Goal: Task Accomplishment & Management: Manage account settings

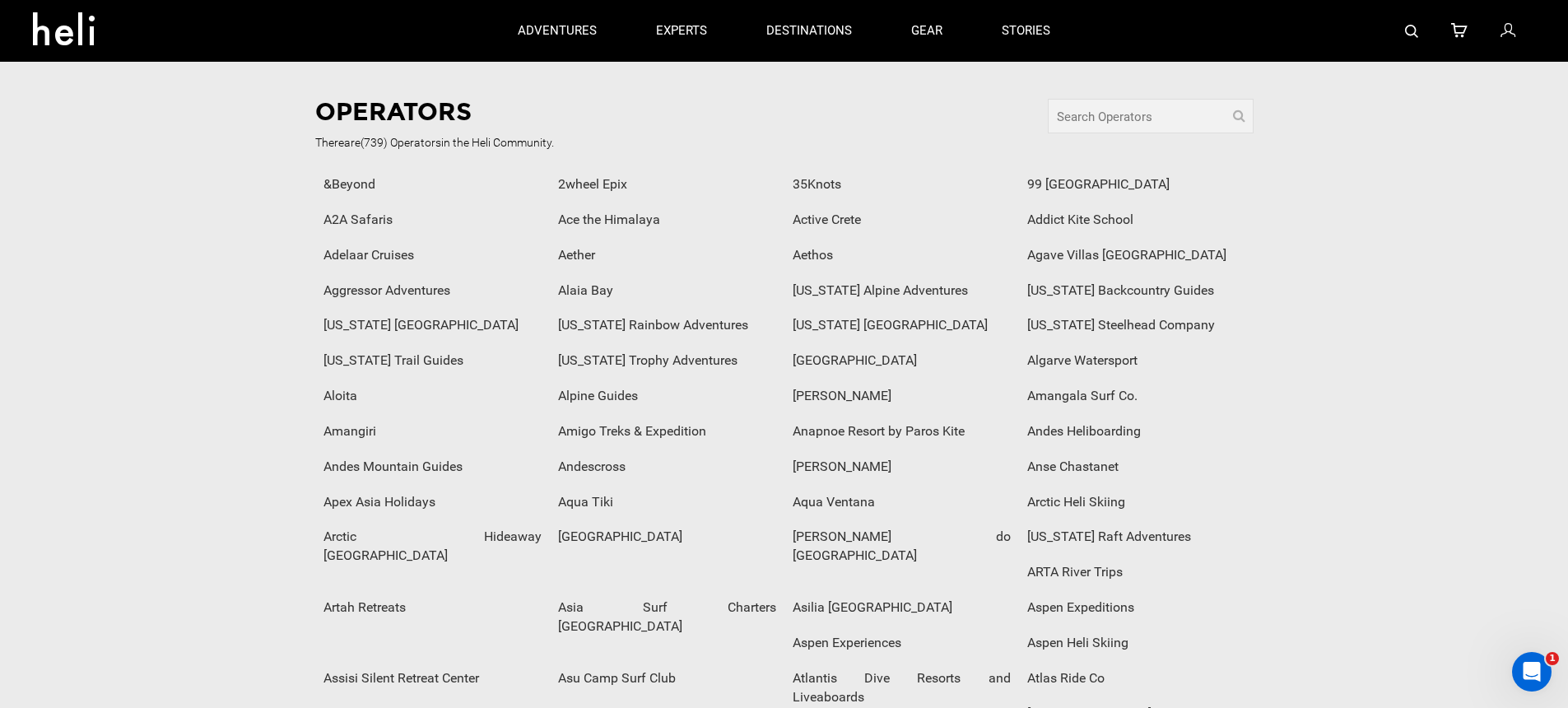
click at [1510, 26] on icon at bounding box center [1508, 30] width 15 height 21
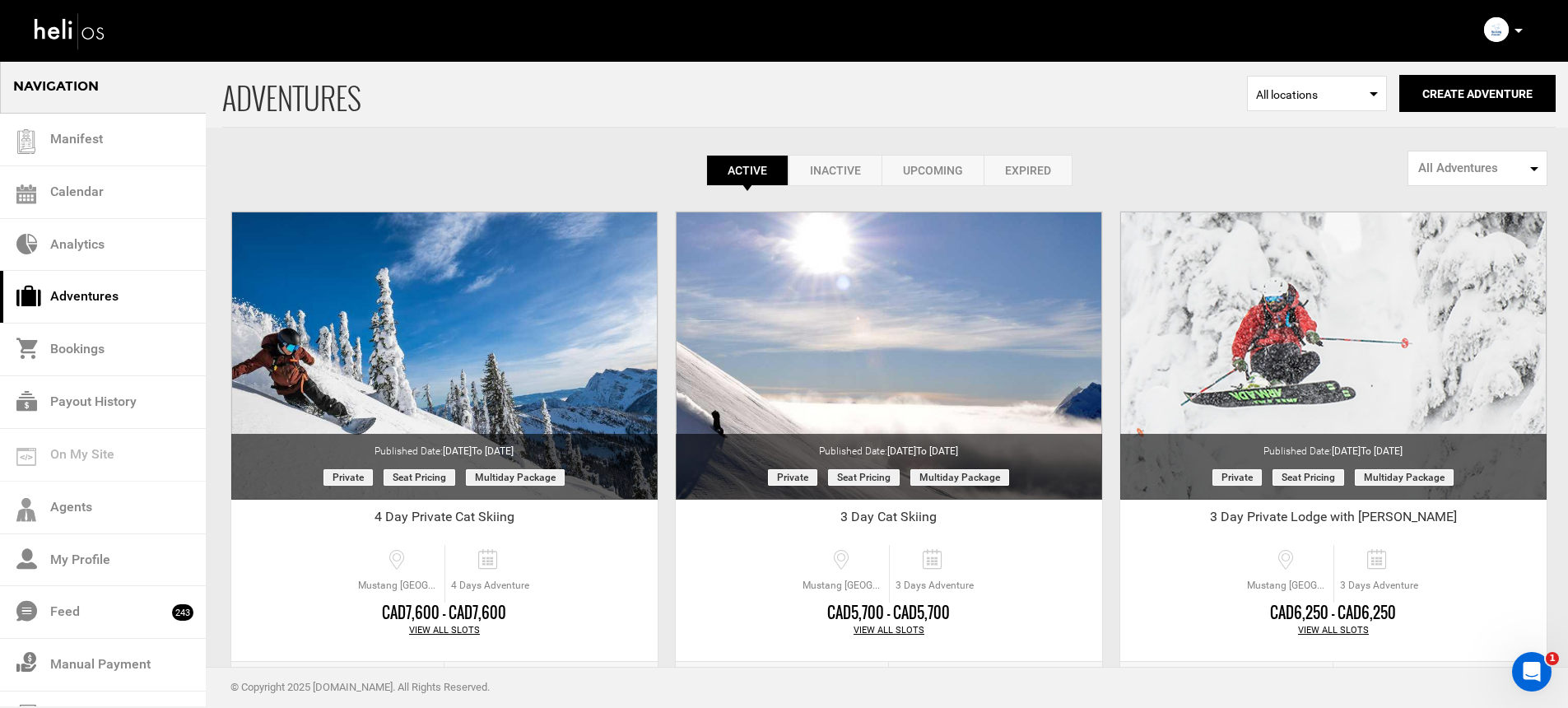
click at [1520, 29] on icon at bounding box center [1518, 30] width 8 height 4
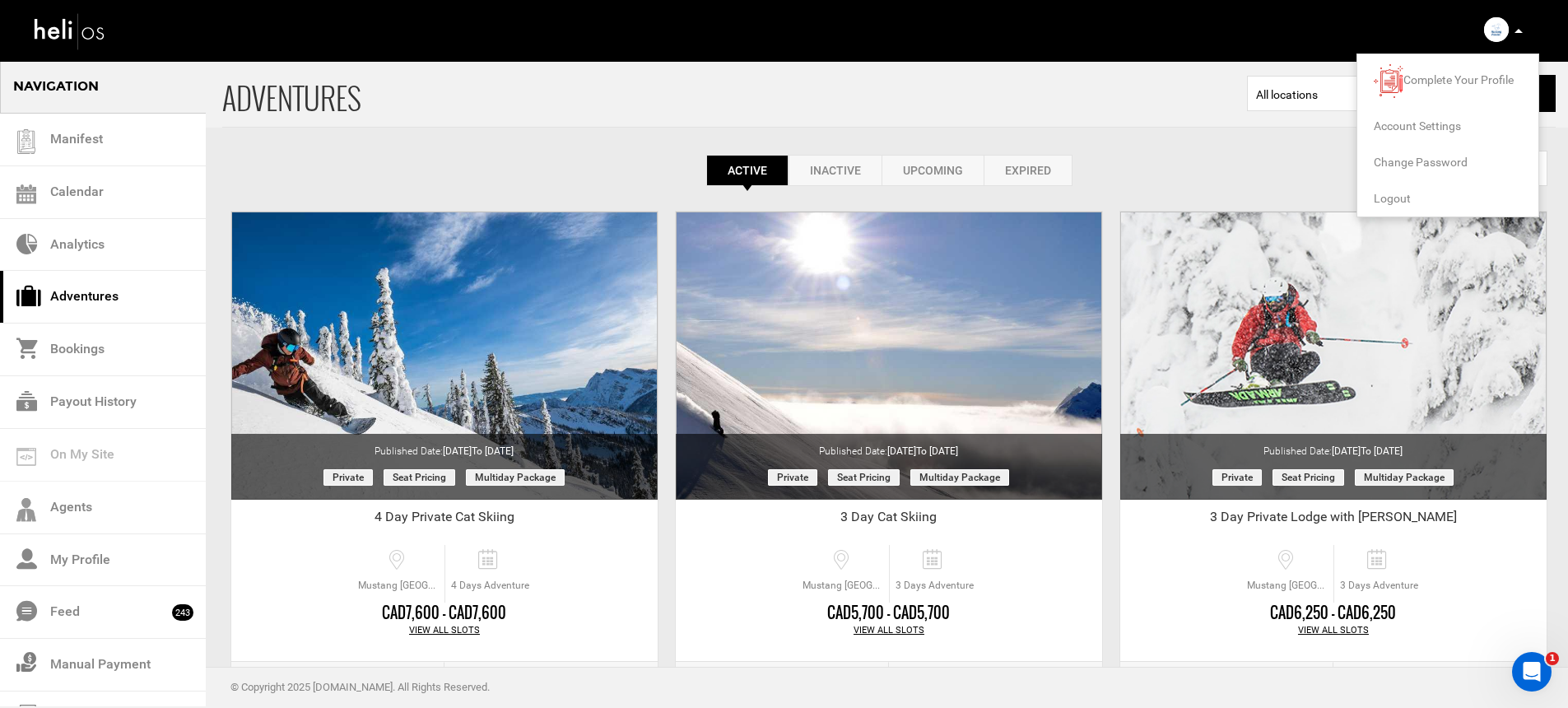
click at [1395, 198] on span "Logout" at bounding box center [1392, 198] width 37 height 13
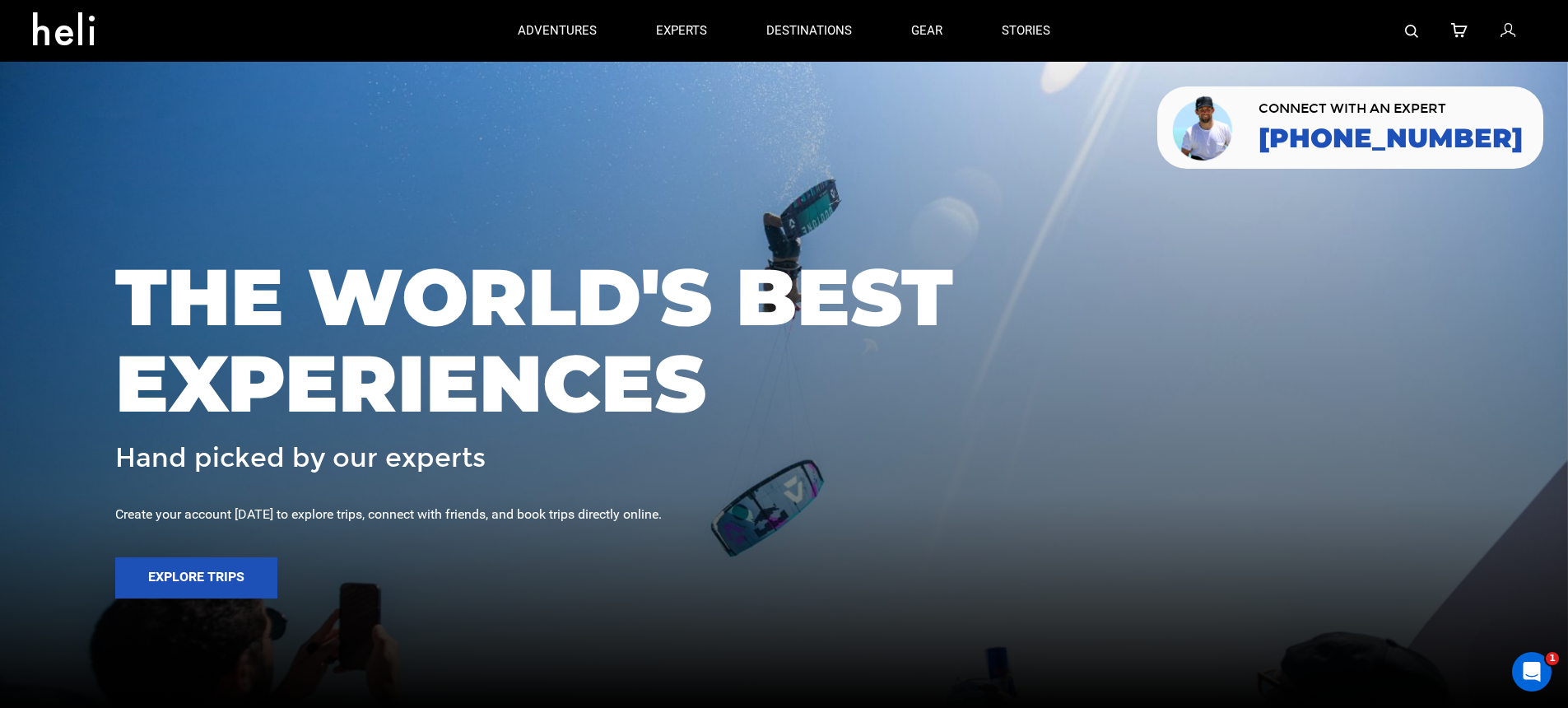
click at [1510, 33] on icon at bounding box center [1508, 30] width 15 height 21
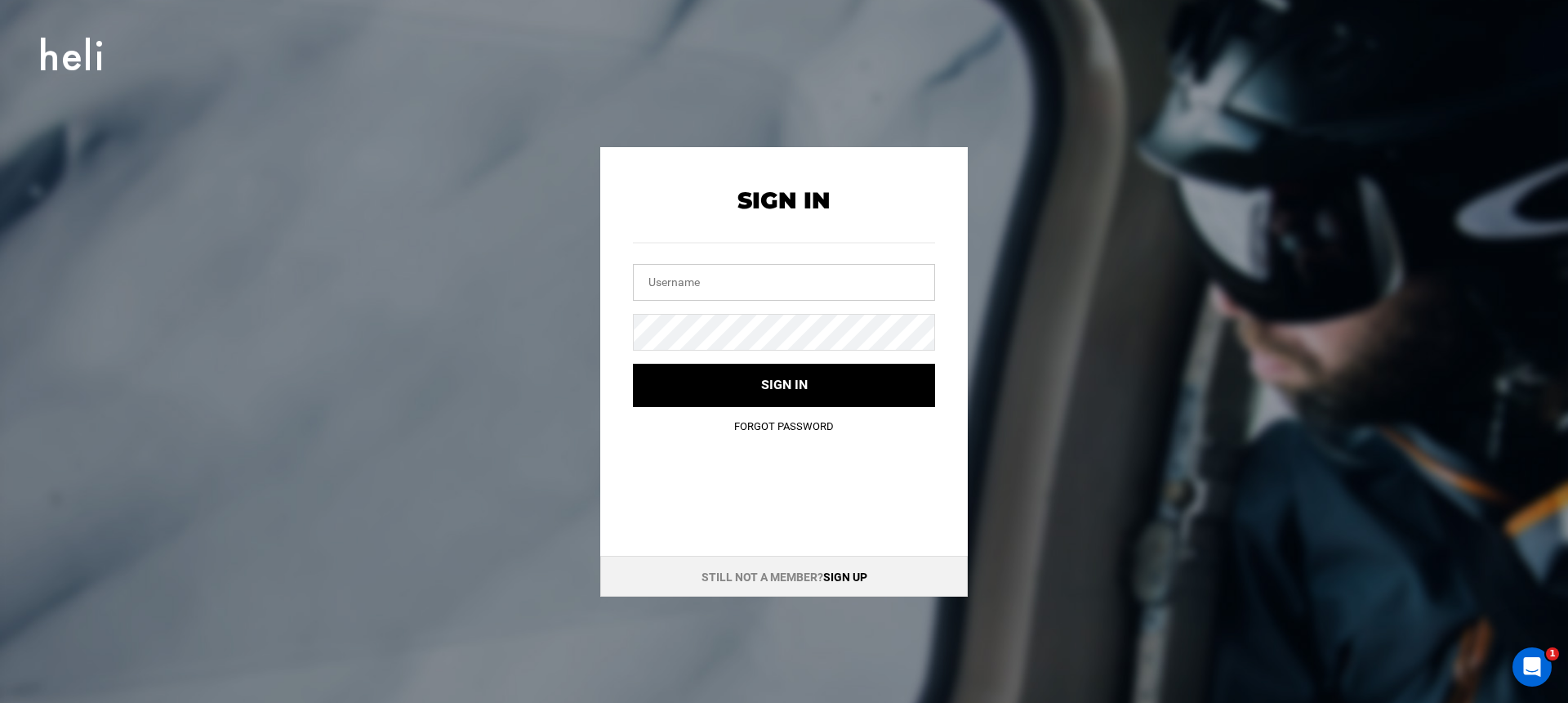
click at [795, 300] on input "text" at bounding box center [784, 282] width 302 height 36
type input "[EMAIL_ADDRESS][DOMAIN_NAME]"
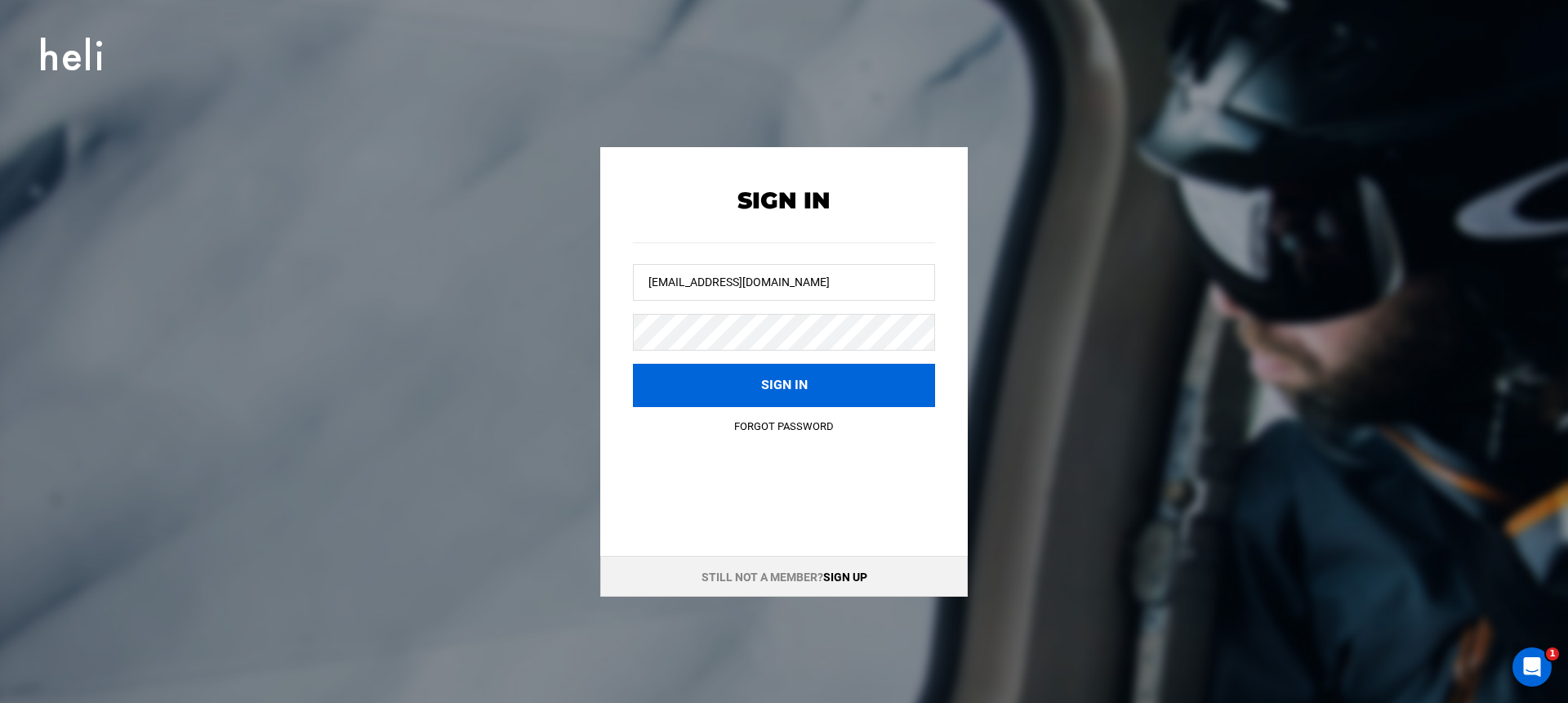
click at [765, 375] on button "Sign in" at bounding box center [784, 385] width 302 height 44
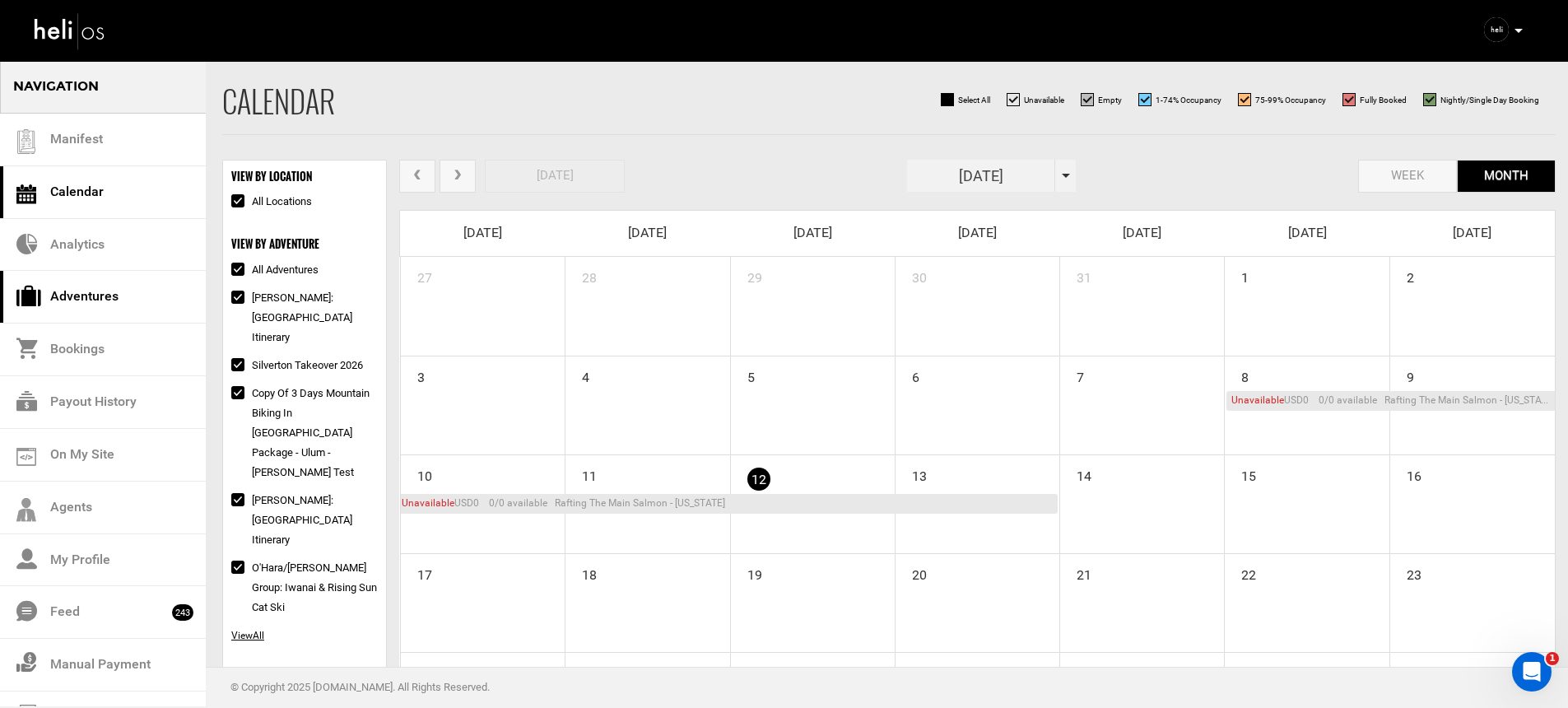
click at [154, 296] on link "Adventures" at bounding box center [103, 296] width 206 height 52
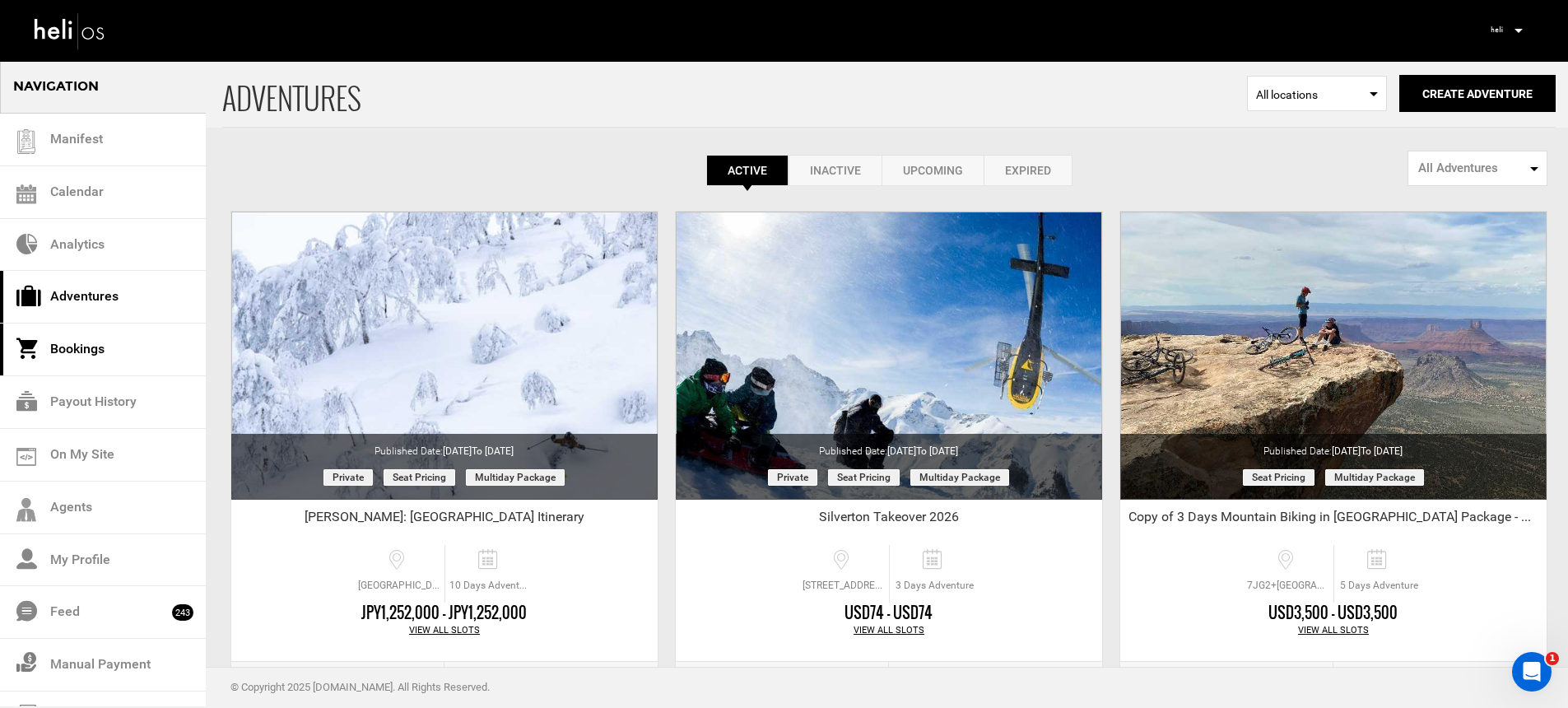
click at [128, 334] on link "Bookings" at bounding box center [103, 349] width 206 height 52
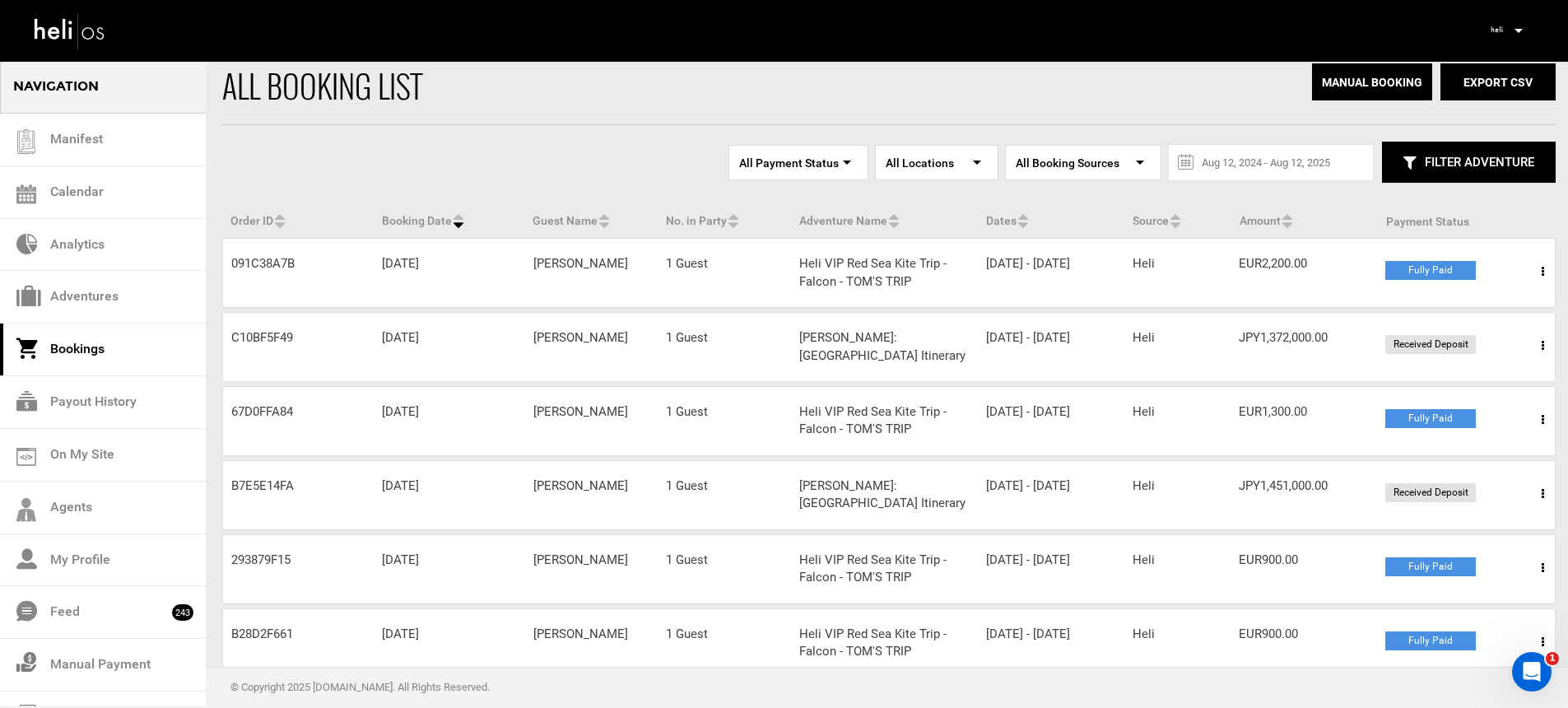
scroll to position [32, 0]
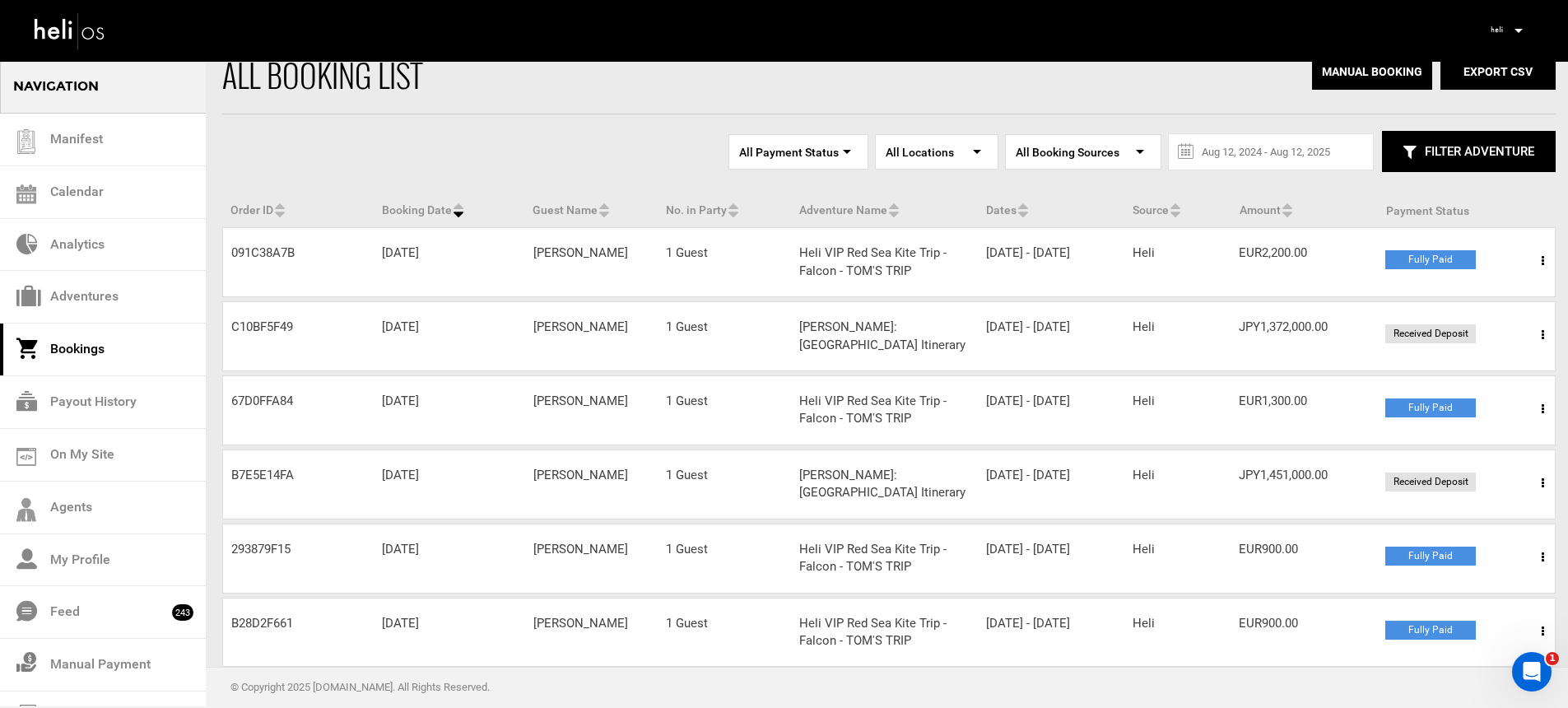
click at [1530, 260] on div "Fully Paid" at bounding box center [1463, 260] width 156 height 19
click at [1539, 260] on span at bounding box center [1543, 260] width 20 height 41
click at [1491, 301] on link "View Details" at bounding box center [1483, 311] width 163 height 41
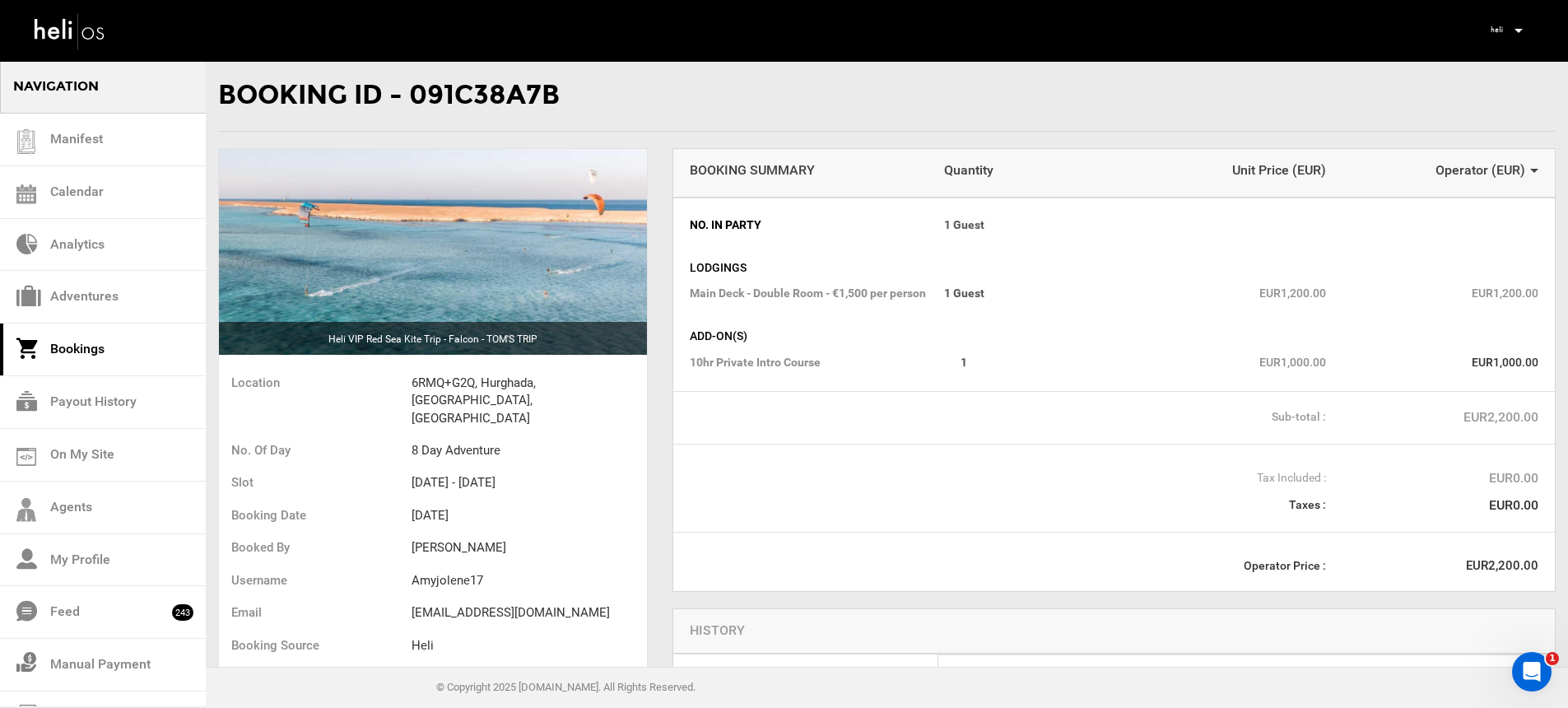
click at [837, 292] on span "Main Deck - Double Room - €1,500 per person" at bounding box center [817, 293] width 254 height 17
drag, startPoint x: 693, startPoint y: 364, endPoint x: 813, endPoint y: 369, distance: 120.1
click at [807, 369] on span "10hr Private Intro Course" at bounding box center [817, 362] width 254 height 17
click at [931, 373] on div "10hr Private Intro Course 1 EUR1,000.00 EUR1,000.00" at bounding box center [1114, 364] width 849 height 20
drag, startPoint x: 905, startPoint y: 361, endPoint x: 723, endPoint y: 360, distance: 182.0
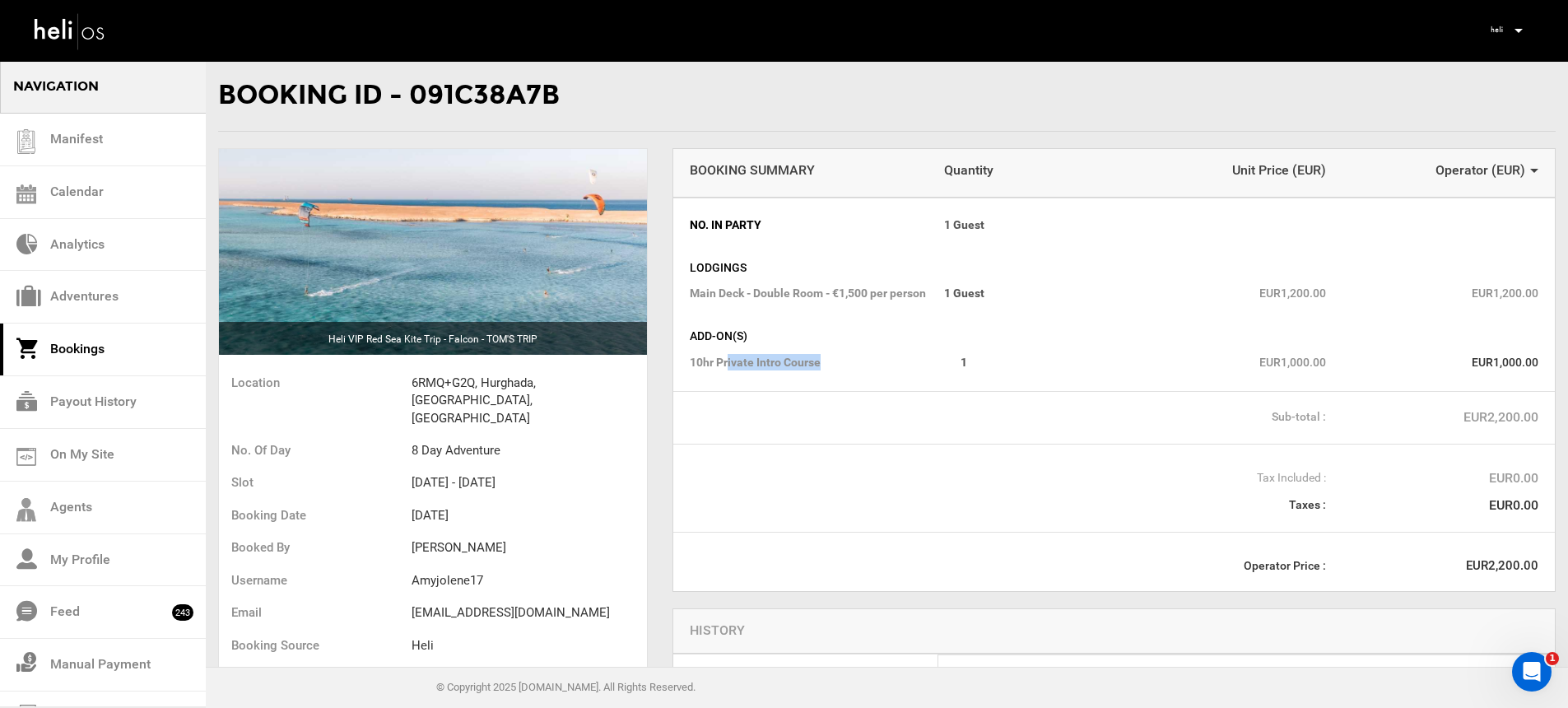
click at [725, 360] on span "10hr Private Intro Course" at bounding box center [817, 362] width 254 height 17
click at [719, 365] on span "10hr Private Intro Course" at bounding box center [817, 362] width 254 height 17
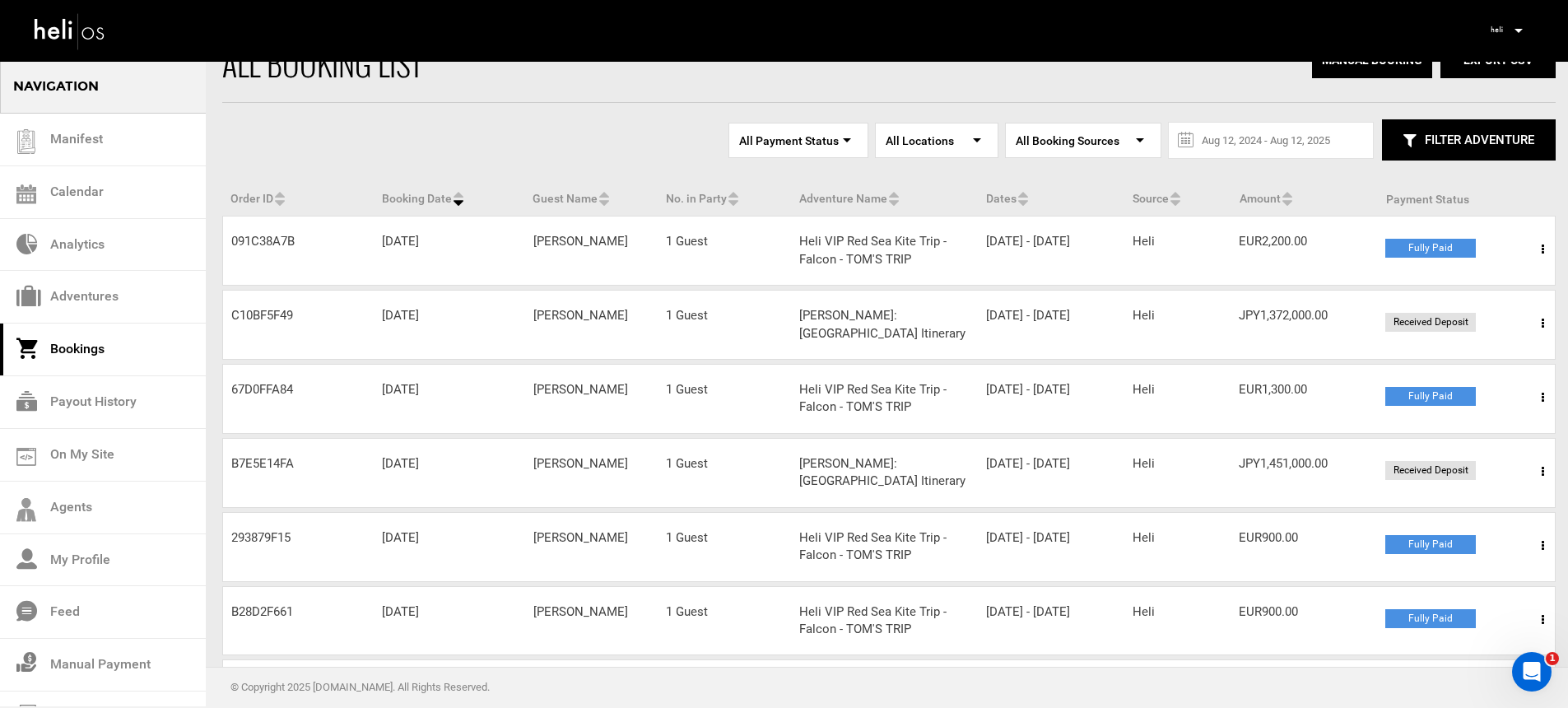
scroll to position [65, 0]
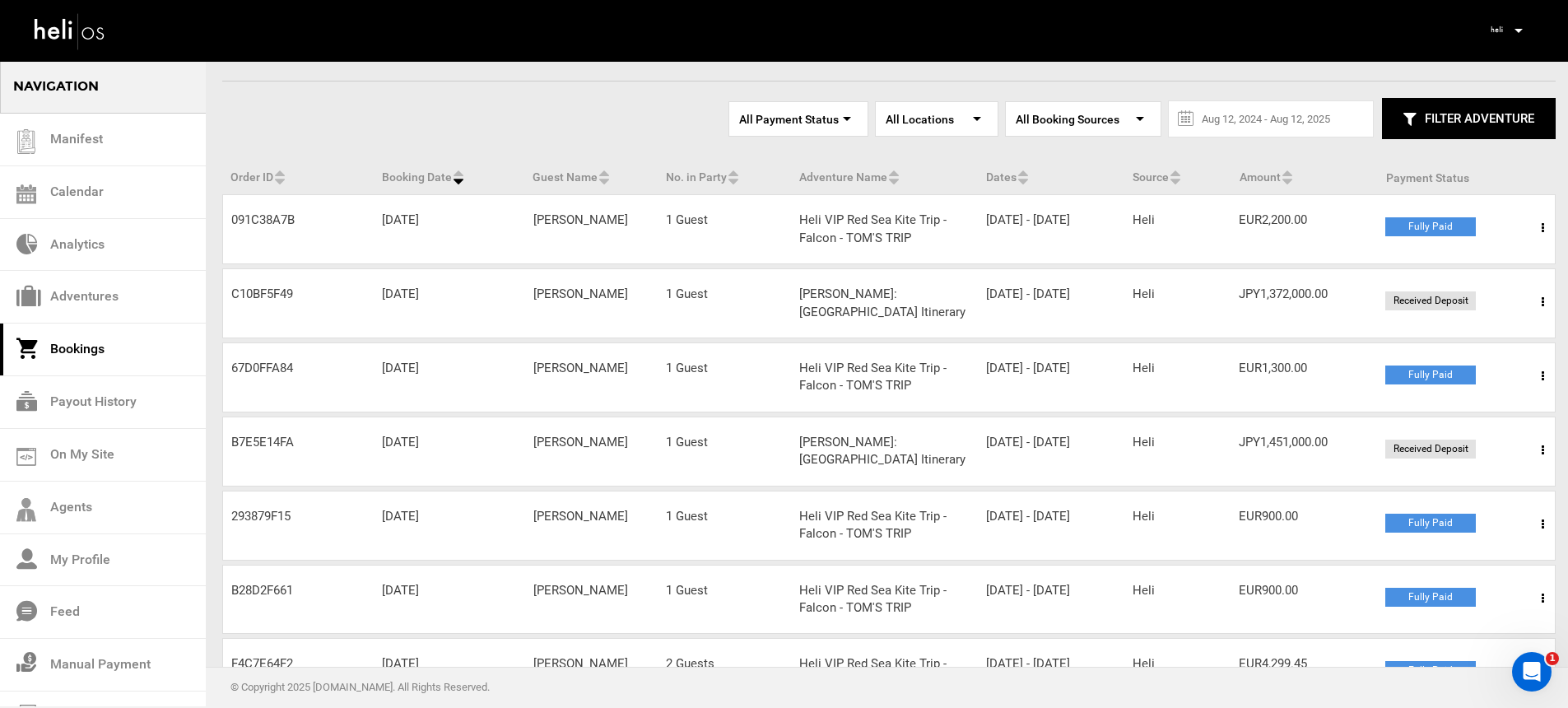
click at [846, 369] on div "Adventure Name Heli VIP Red Sea Kite Trip - Falcon - TOM'S TRIP" at bounding box center [884, 377] width 187 height 36
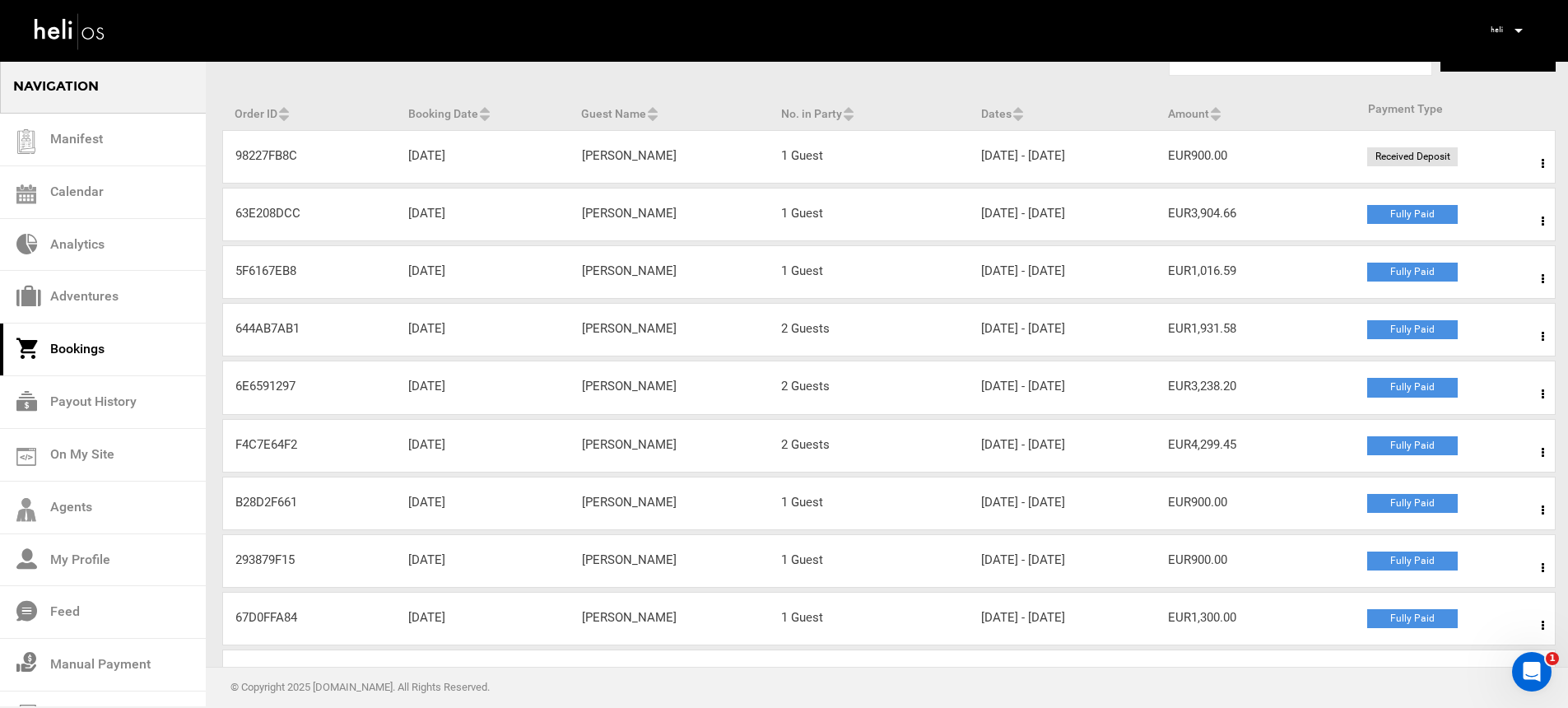
scroll to position [260, 0]
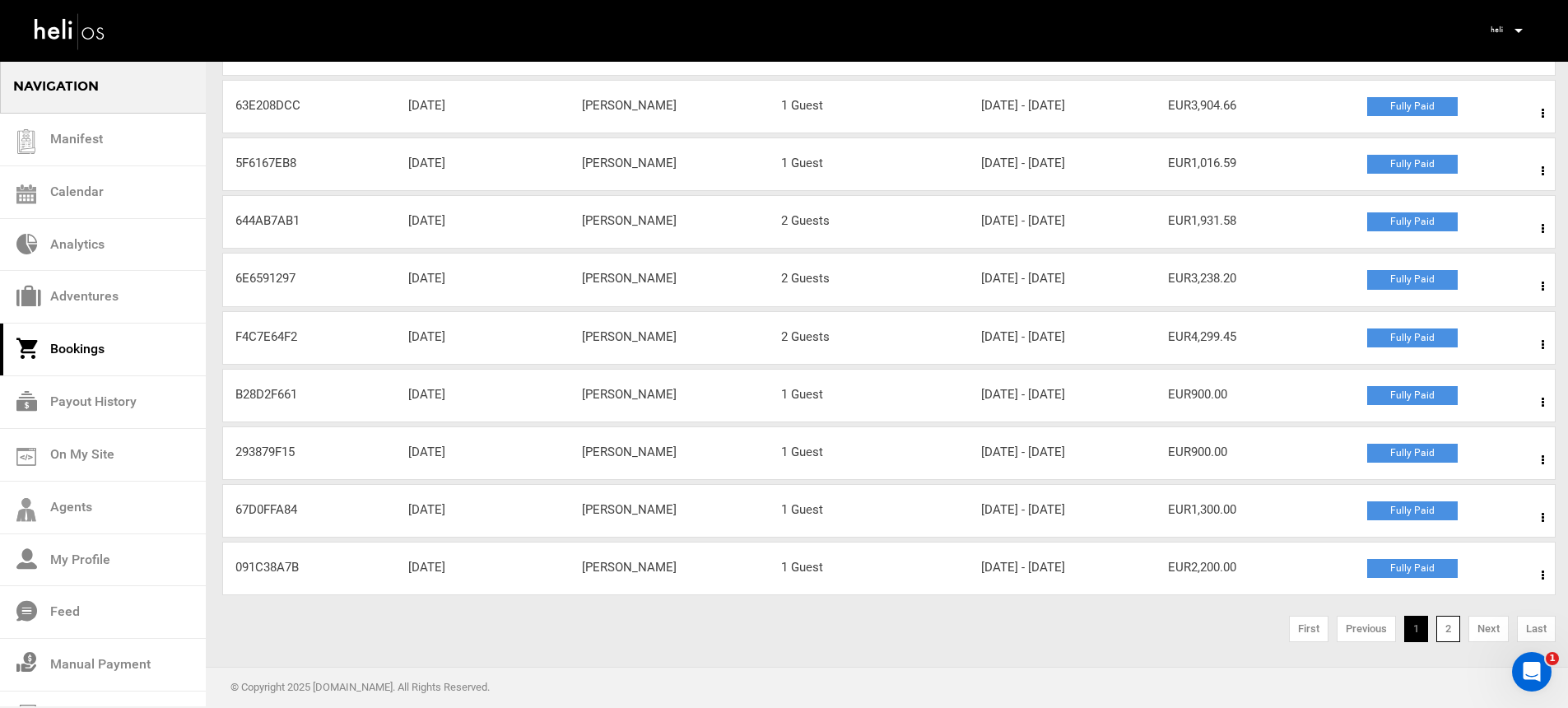
click at [1453, 623] on link "2" at bounding box center [1449, 628] width 24 height 27
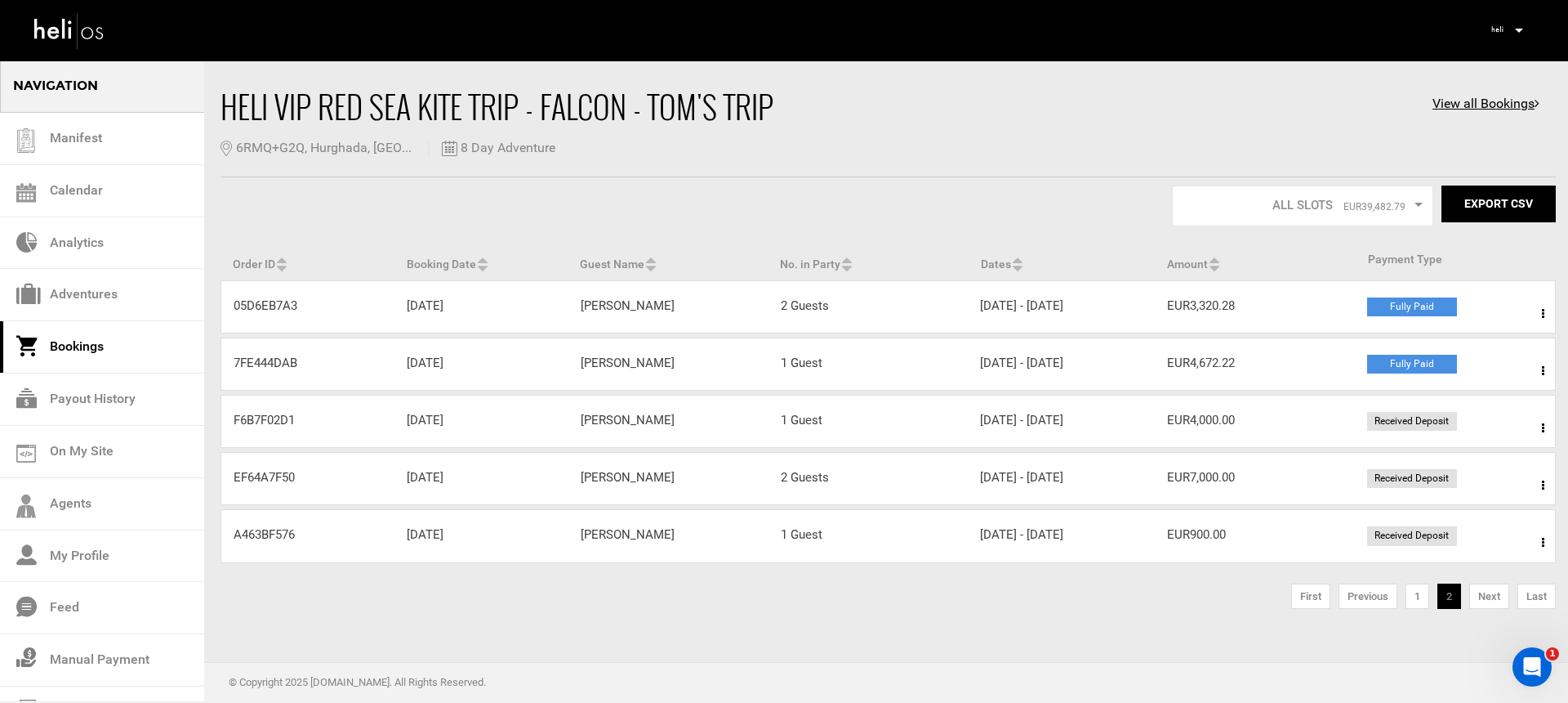
click at [811, 431] on div "Order ID F6B7F02D1 Booking Date [DATE] Guest Name [PERSON_NAME] No. in Party 1 …" at bounding box center [887, 421] width 1335 height 53
click at [814, 423] on div "No. in Party 1 Guest" at bounding box center [868, 420] width 200 height 17
click at [1537, 425] on span at bounding box center [1543, 428] width 20 height 41
click at [1465, 468] on link "View Details" at bounding box center [1483, 477] width 162 height 41
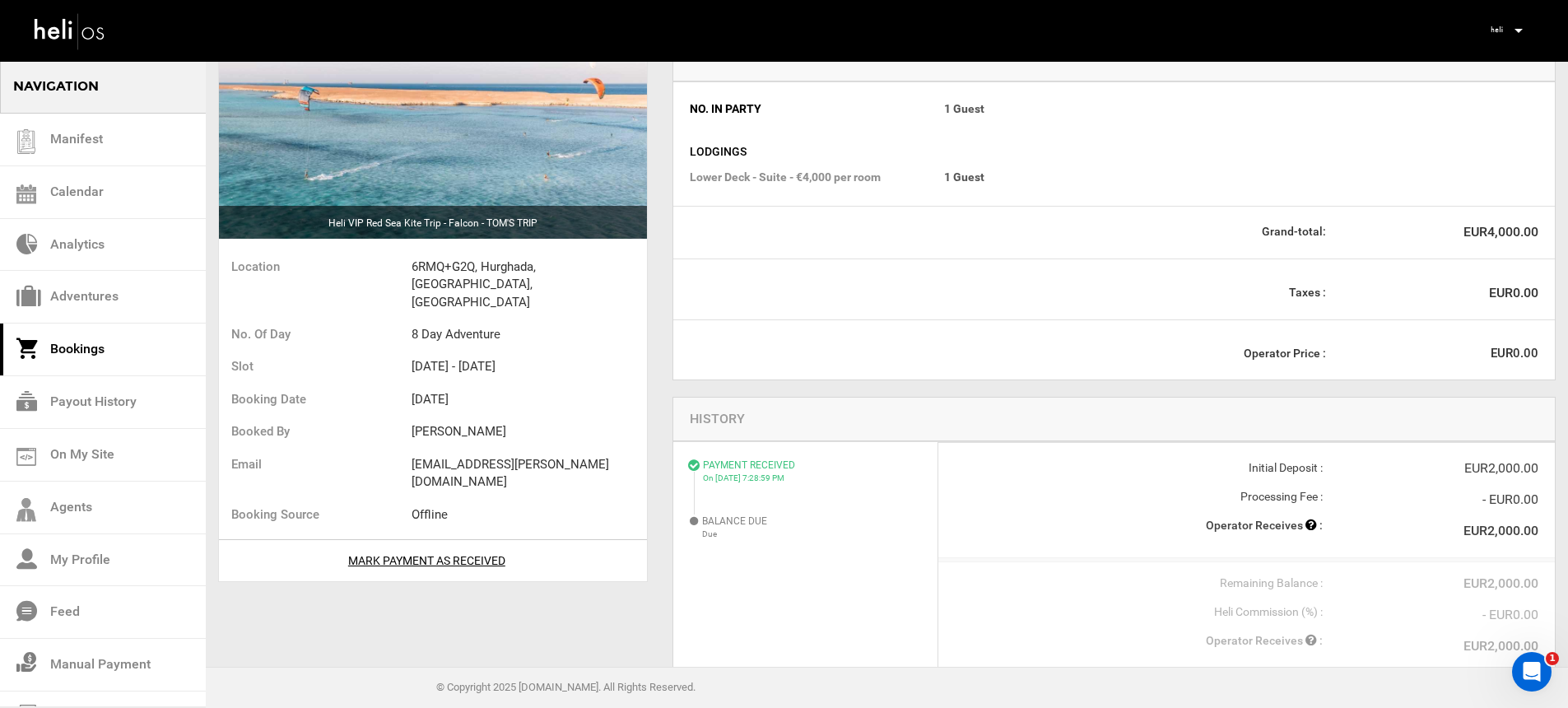
scroll to position [201, 0]
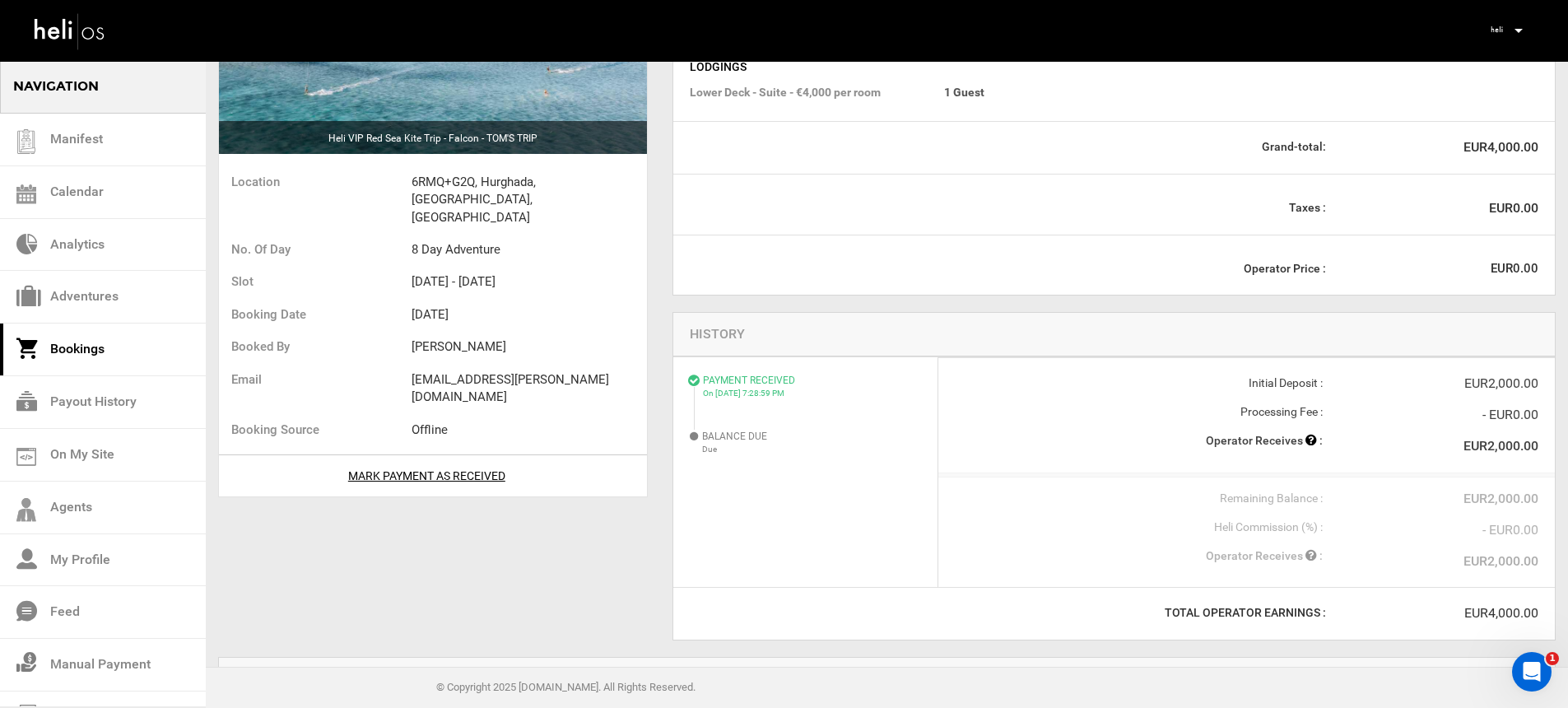
click at [464, 468] on div "Mark Payment As Received" at bounding box center [427, 476] width 399 height 17
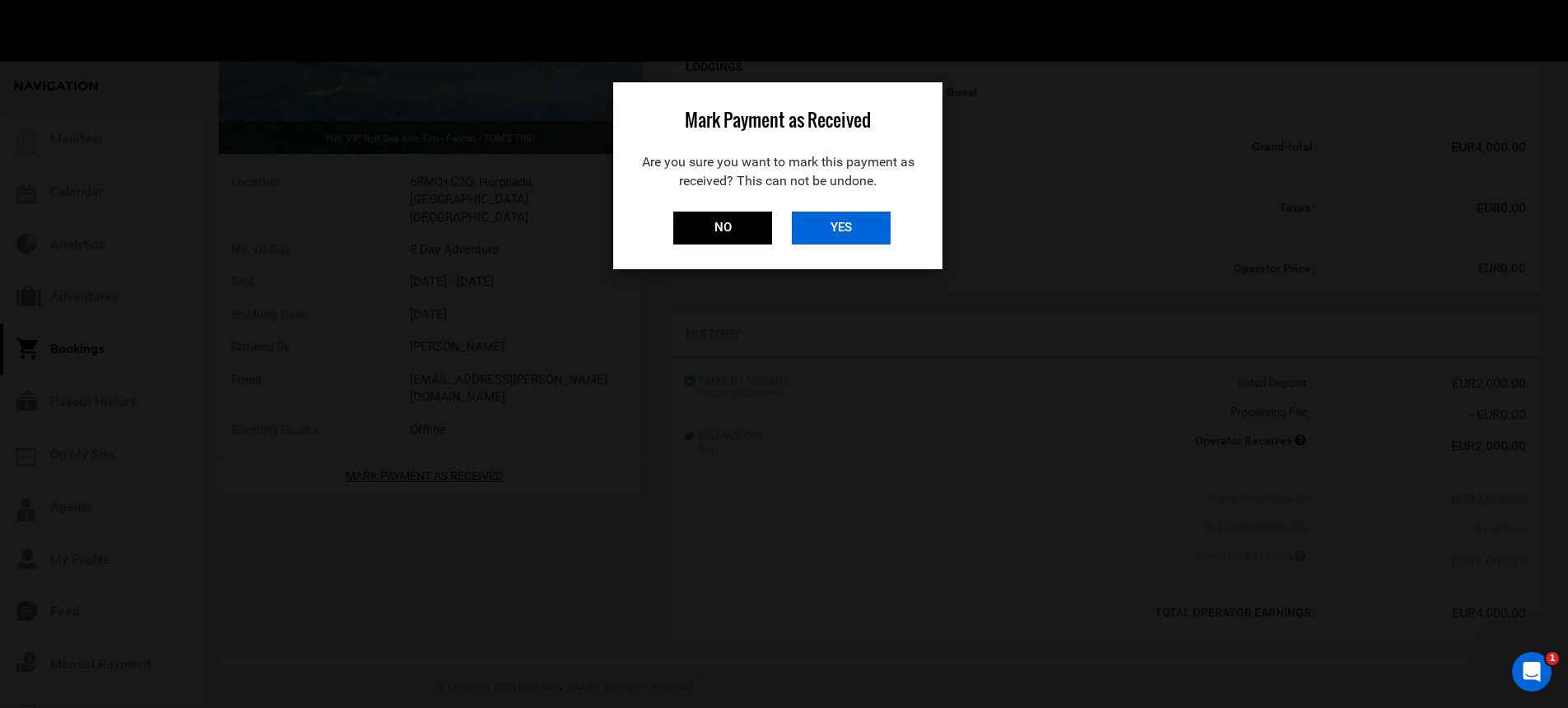
click at [852, 231] on input "YES" at bounding box center [841, 228] width 99 height 33
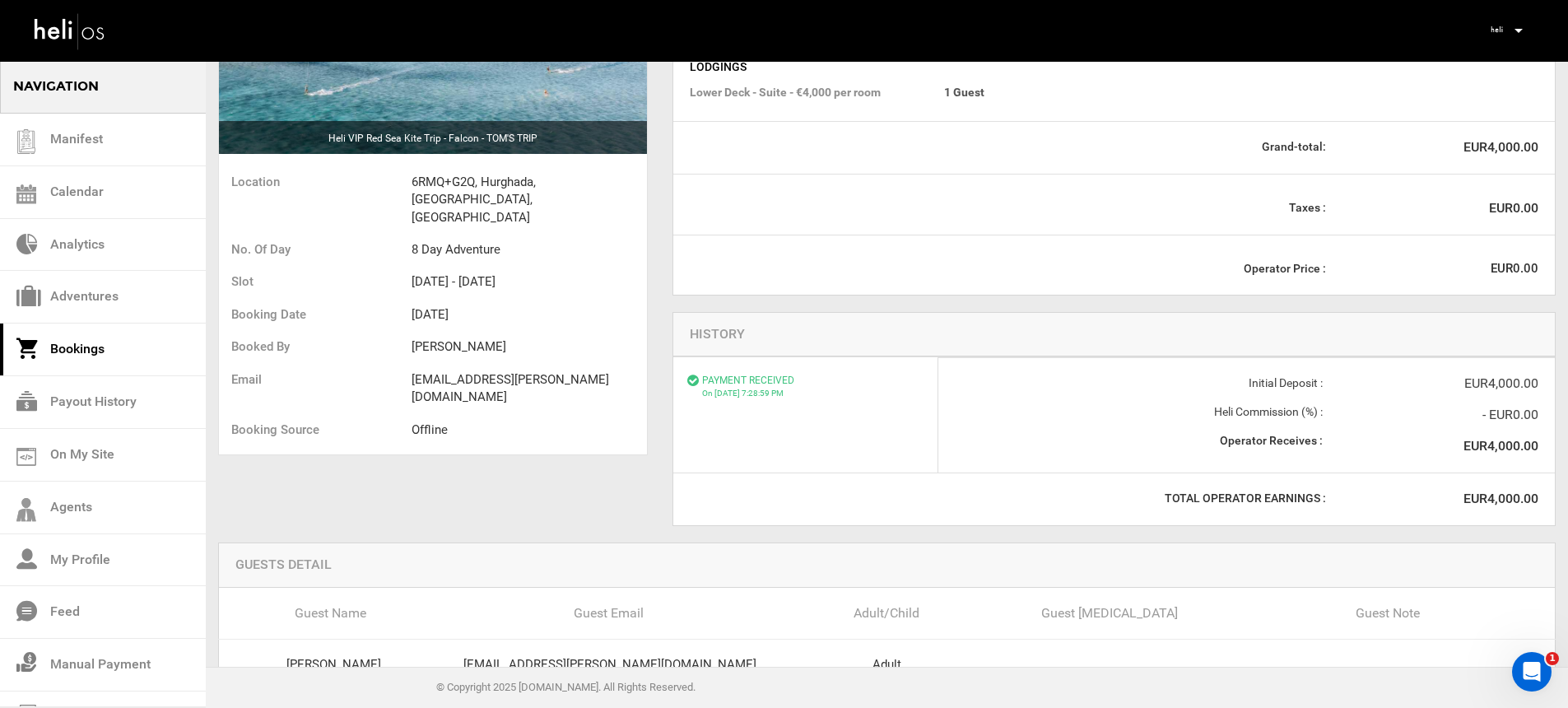
scroll to position [0, 0]
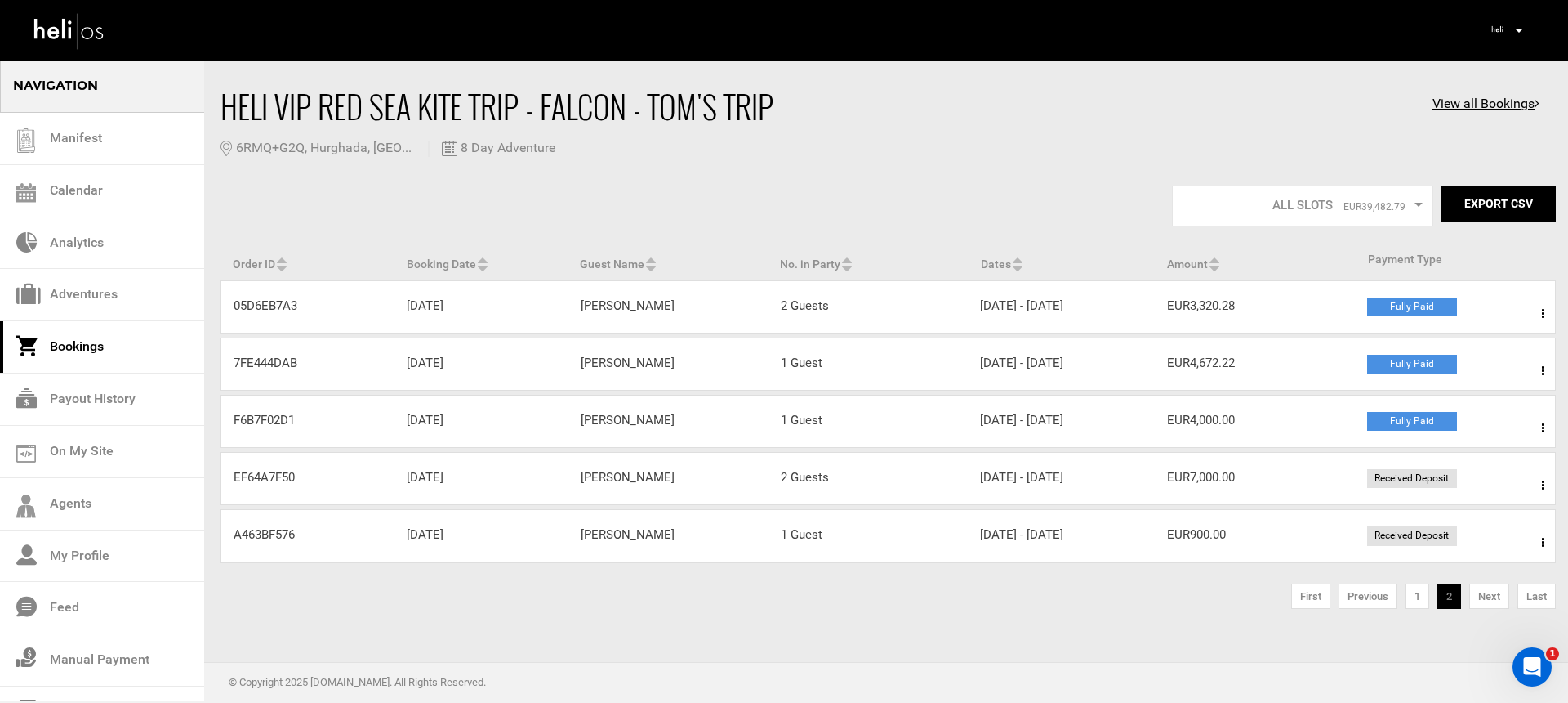
click at [740, 484] on div "Guest Name [PERSON_NAME]" at bounding box center [668, 477] width 200 height 17
click at [1548, 484] on span at bounding box center [1543, 485] width 20 height 41
click at [1491, 526] on link "View Details" at bounding box center [1483, 535] width 162 height 41
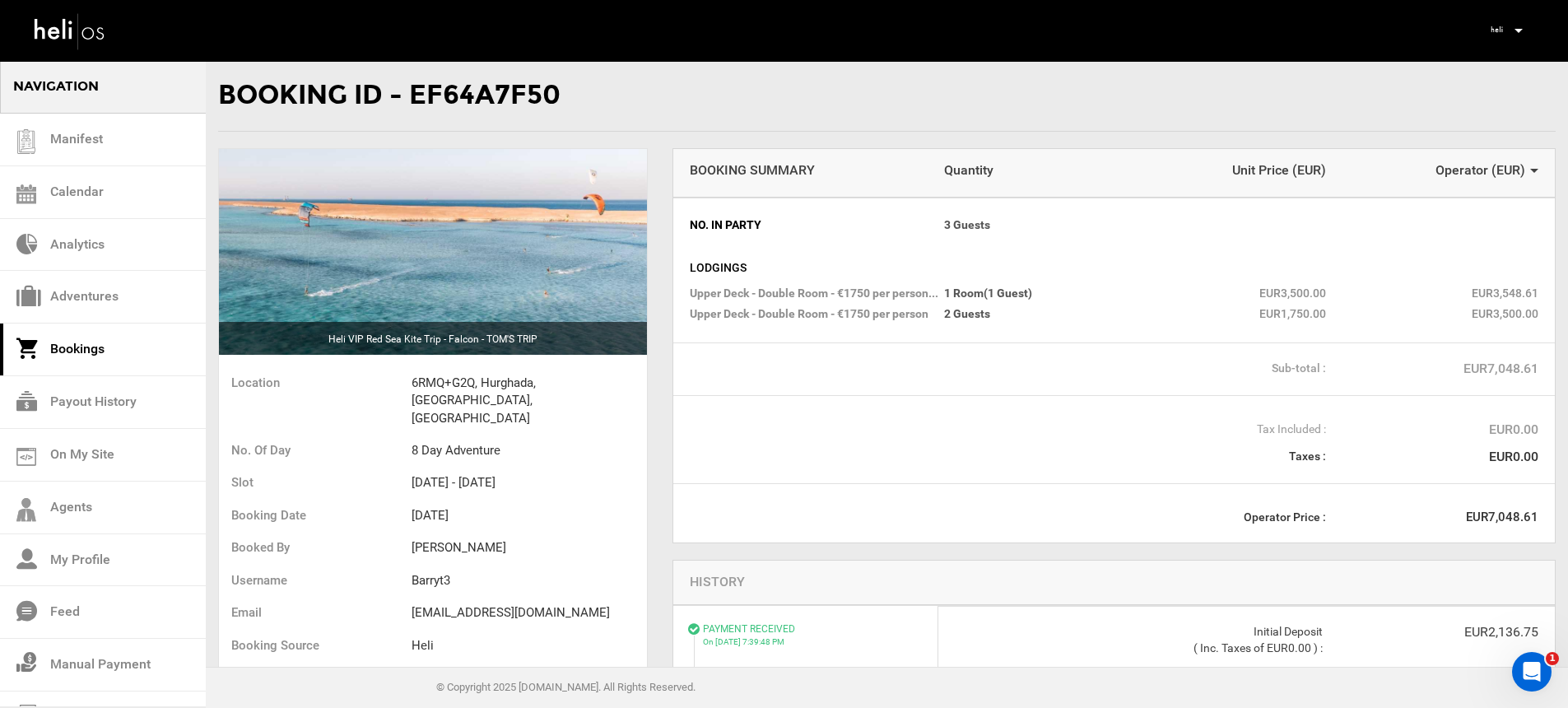
drag, startPoint x: 567, startPoint y: 100, endPoint x: 417, endPoint y: 96, distance: 150.1
click at [417, 96] on div "Booking ID - EF64A7F50" at bounding box center [887, 95] width 1338 height 72
copy div "EF64A7F50"
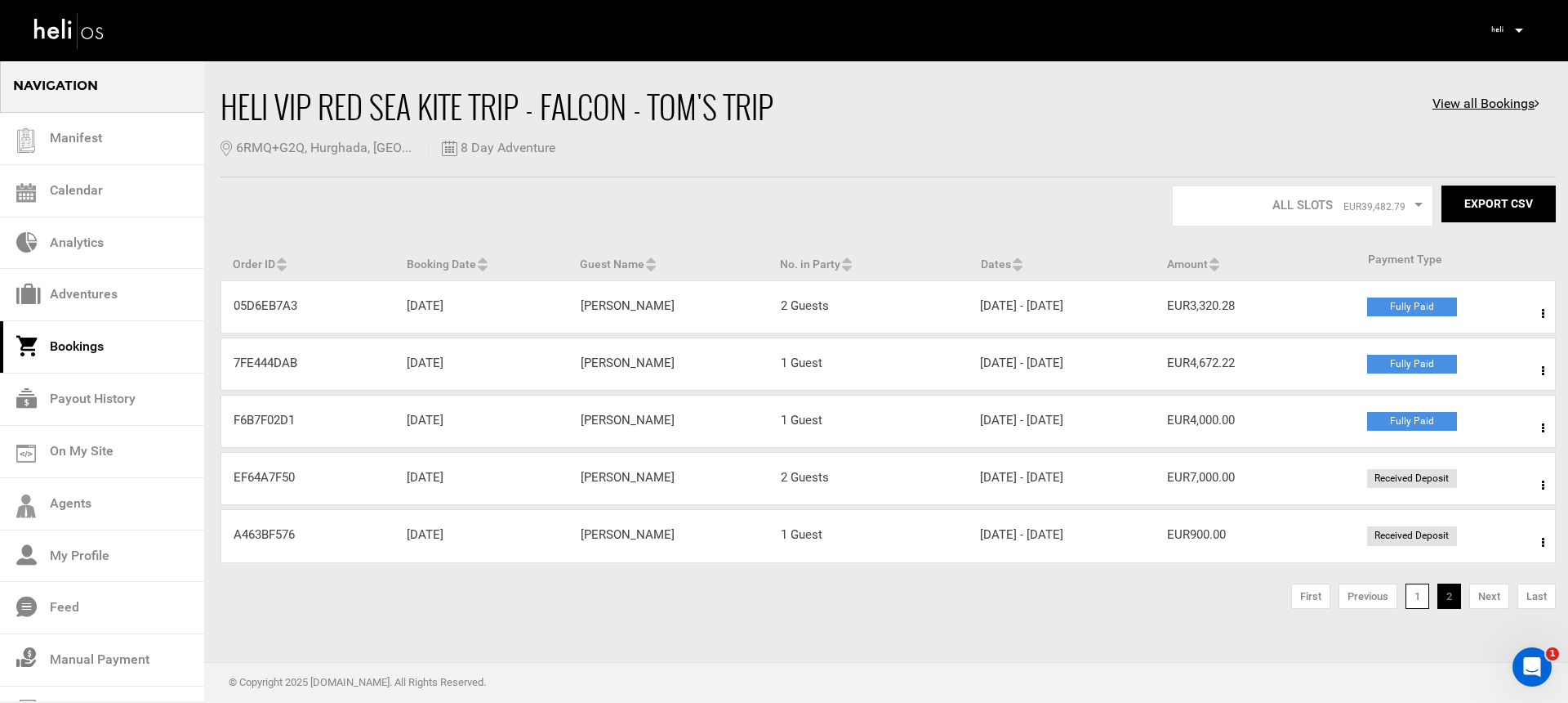
click at [1411, 598] on link "1" at bounding box center [1417, 596] width 24 height 26
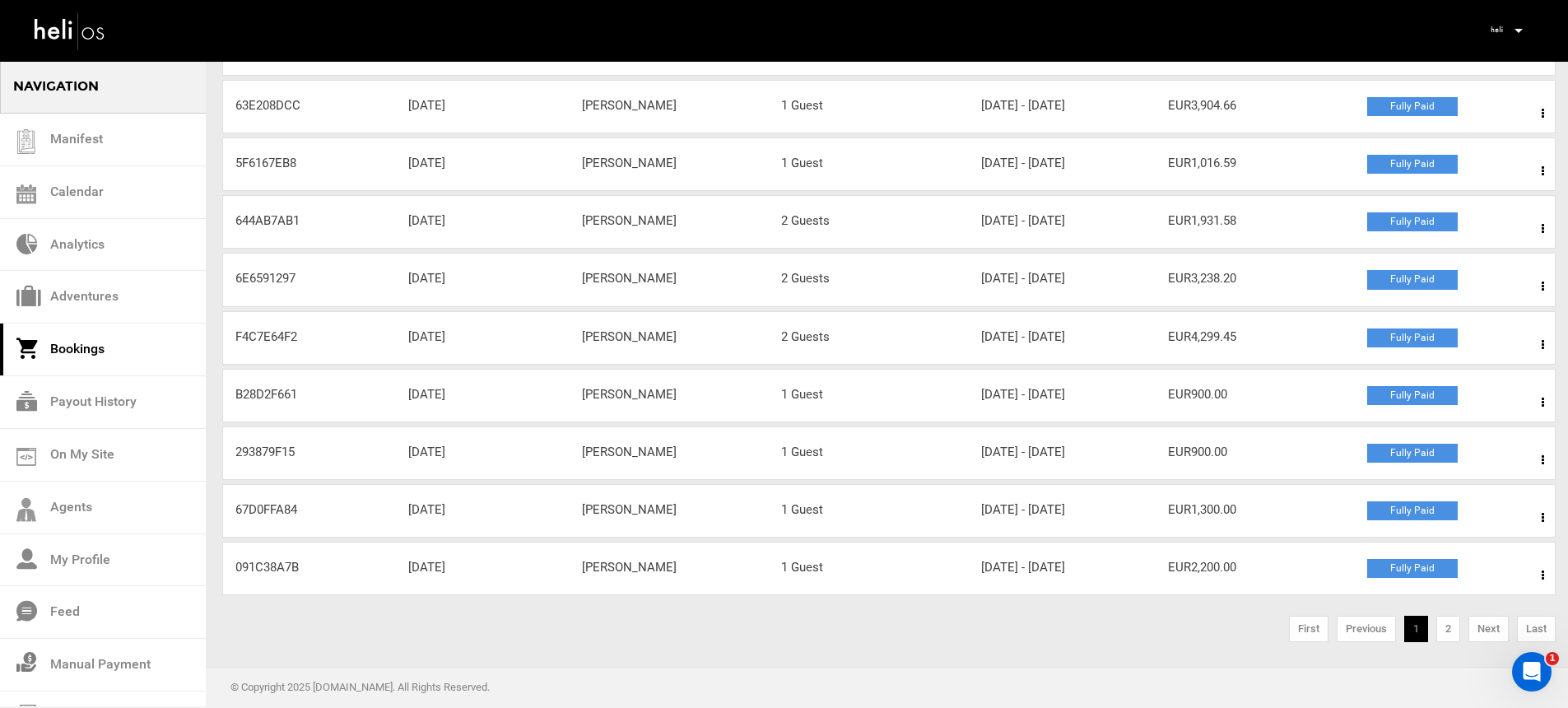
scroll to position [239, 0]
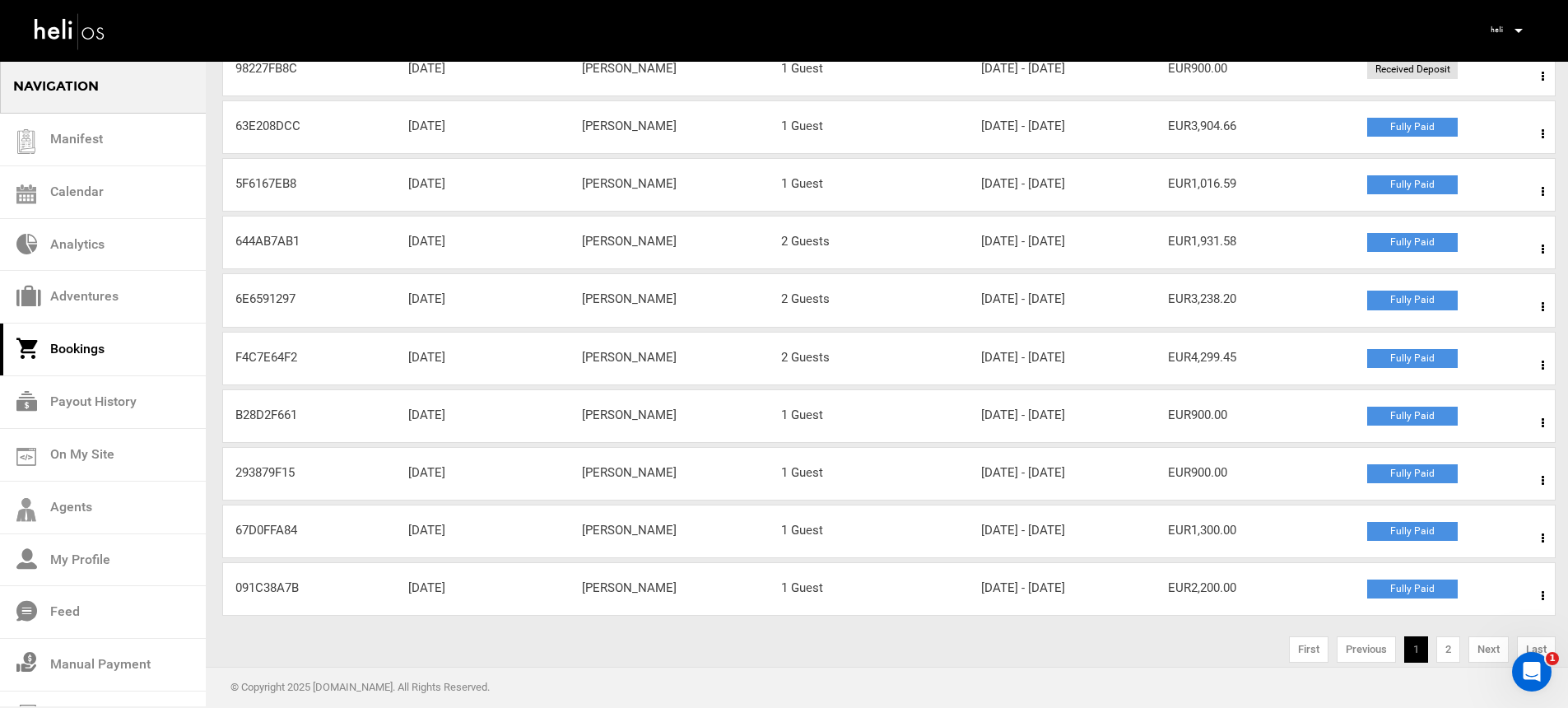
click at [1550, 539] on span at bounding box center [1543, 537] width 20 height 41
click at [1490, 581] on link "View Details" at bounding box center [1483, 588] width 163 height 41
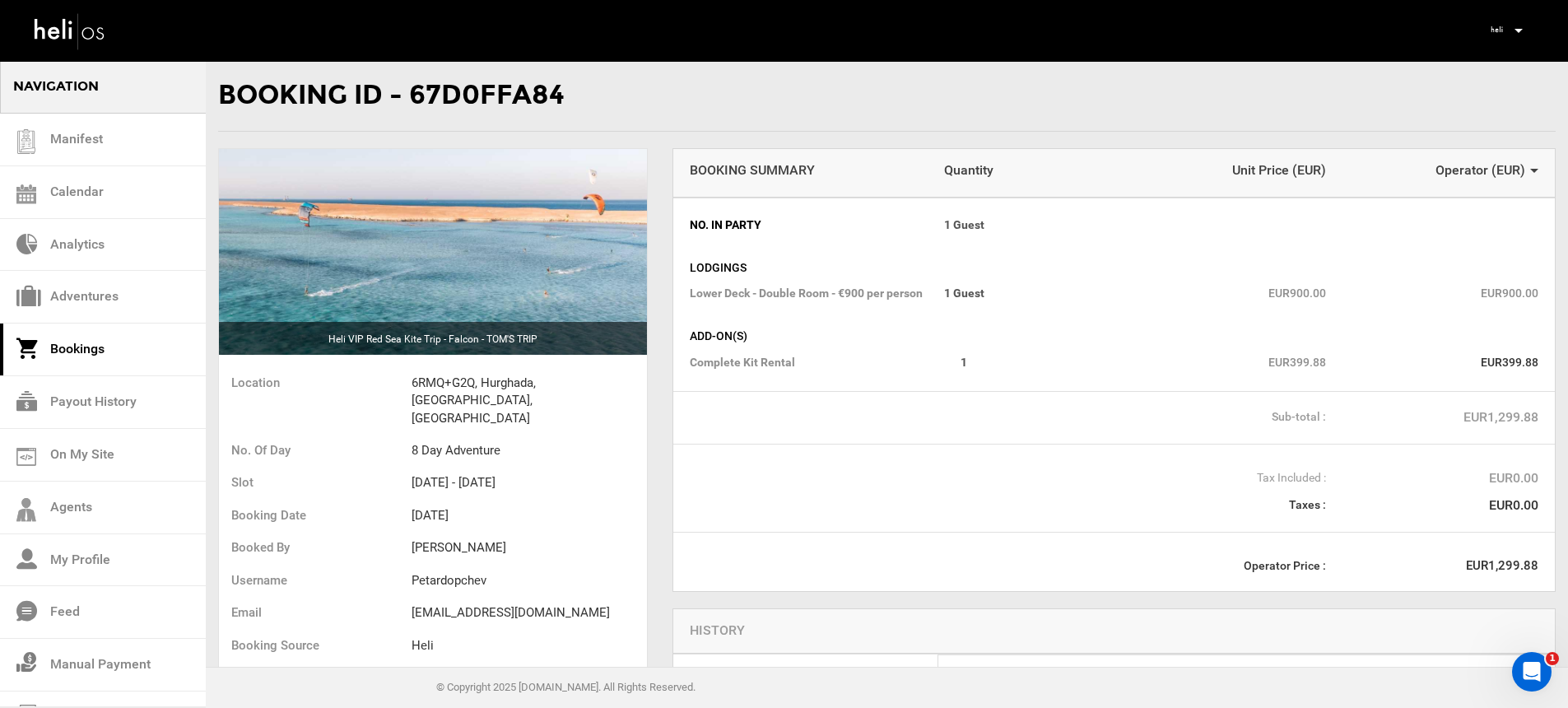
click at [776, 364] on span "Complete Kit Rental" at bounding box center [817, 362] width 254 height 17
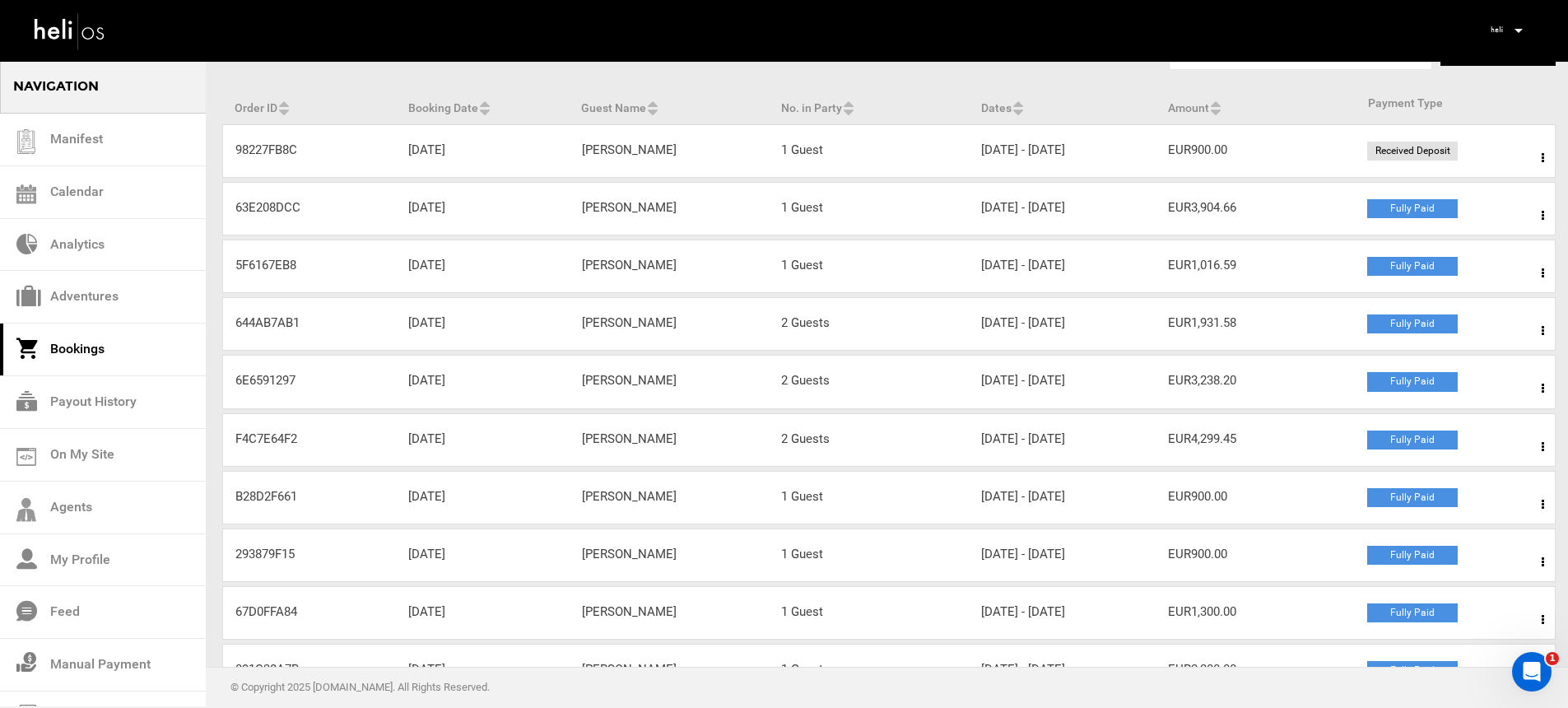
scroll to position [180, 0]
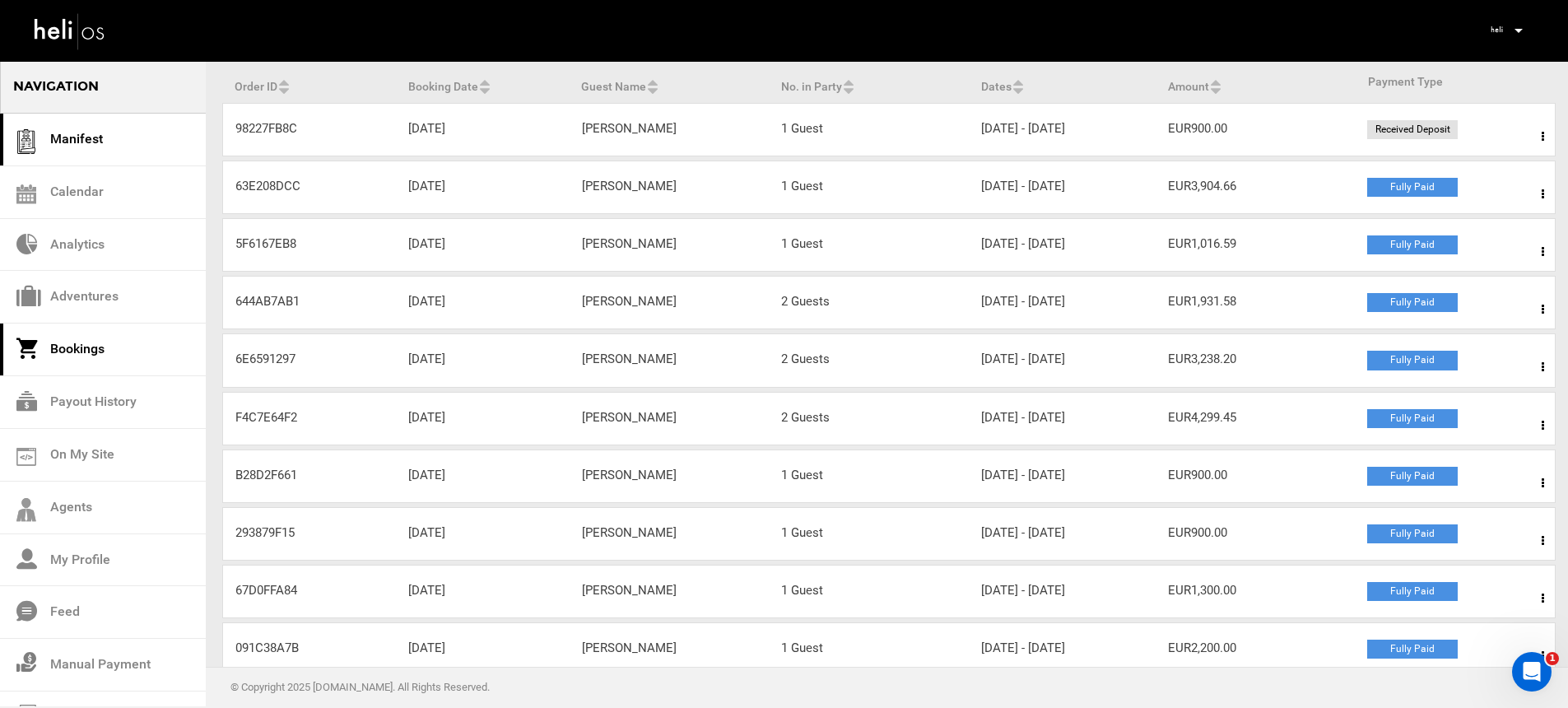
click at [149, 146] on link "Manifest" at bounding box center [103, 139] width 206 height 52
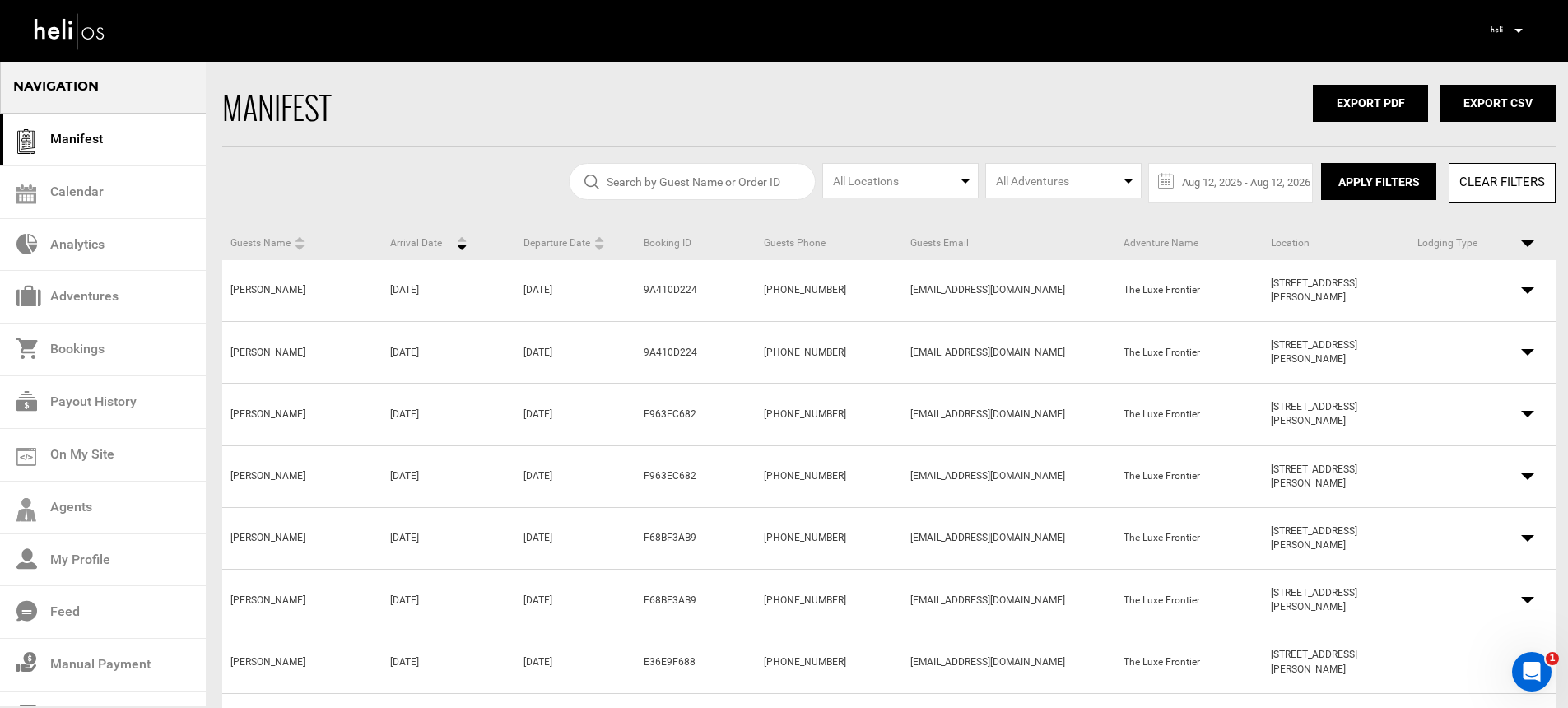
click at [1106, 180] on span "All Adventures" at bounding box center [1063, 181] width 156 height 36
type input "[PERSON_NAME]"
click at [1077, 283] on div "Heli VIP Red Sea Kite Trip - Falcon - TOM'S TRIP" at bounding box center [1063, 284] width 130 height 17
click at [1341, 188] on button "Apply Filters" at bounding box center [1379, 182] width 116 height 37
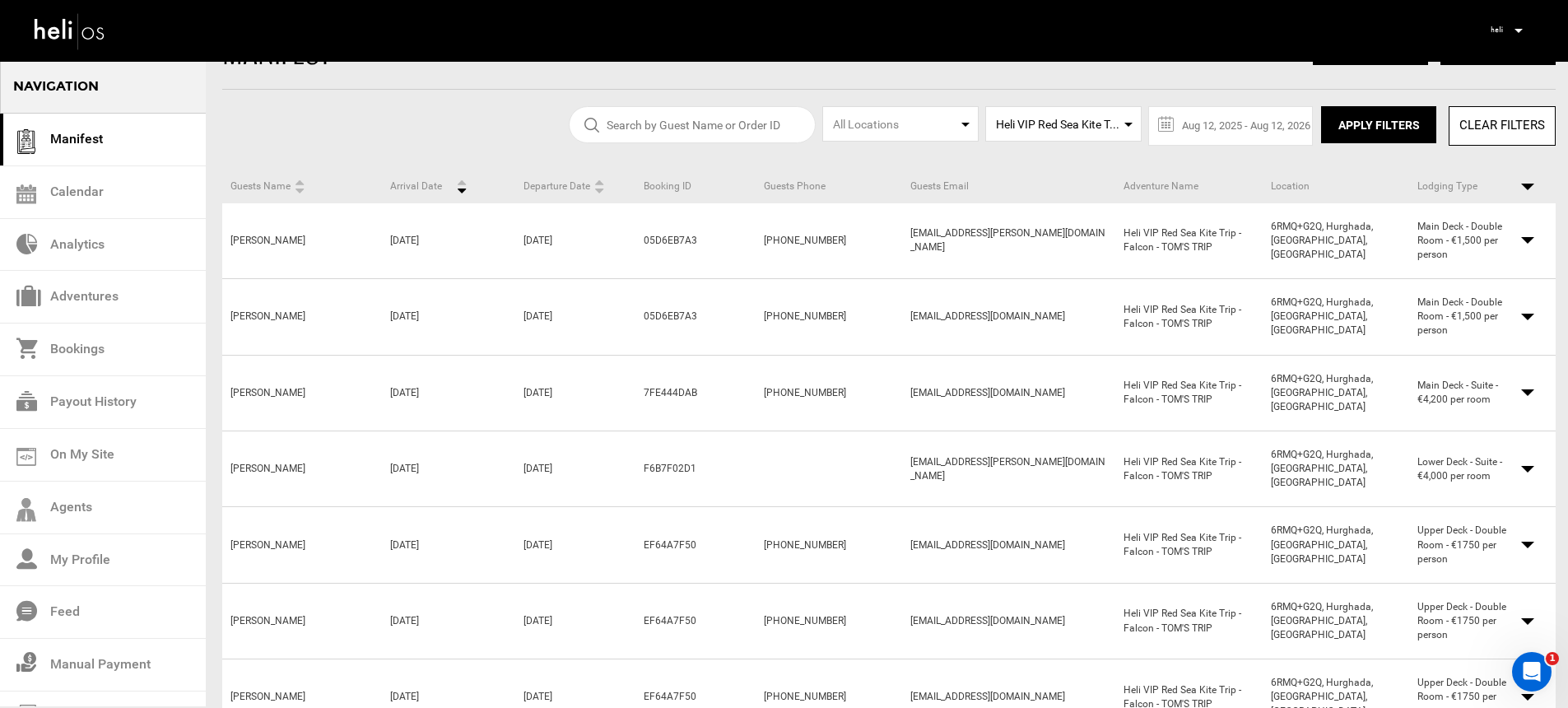
scroll to position [68, 0]
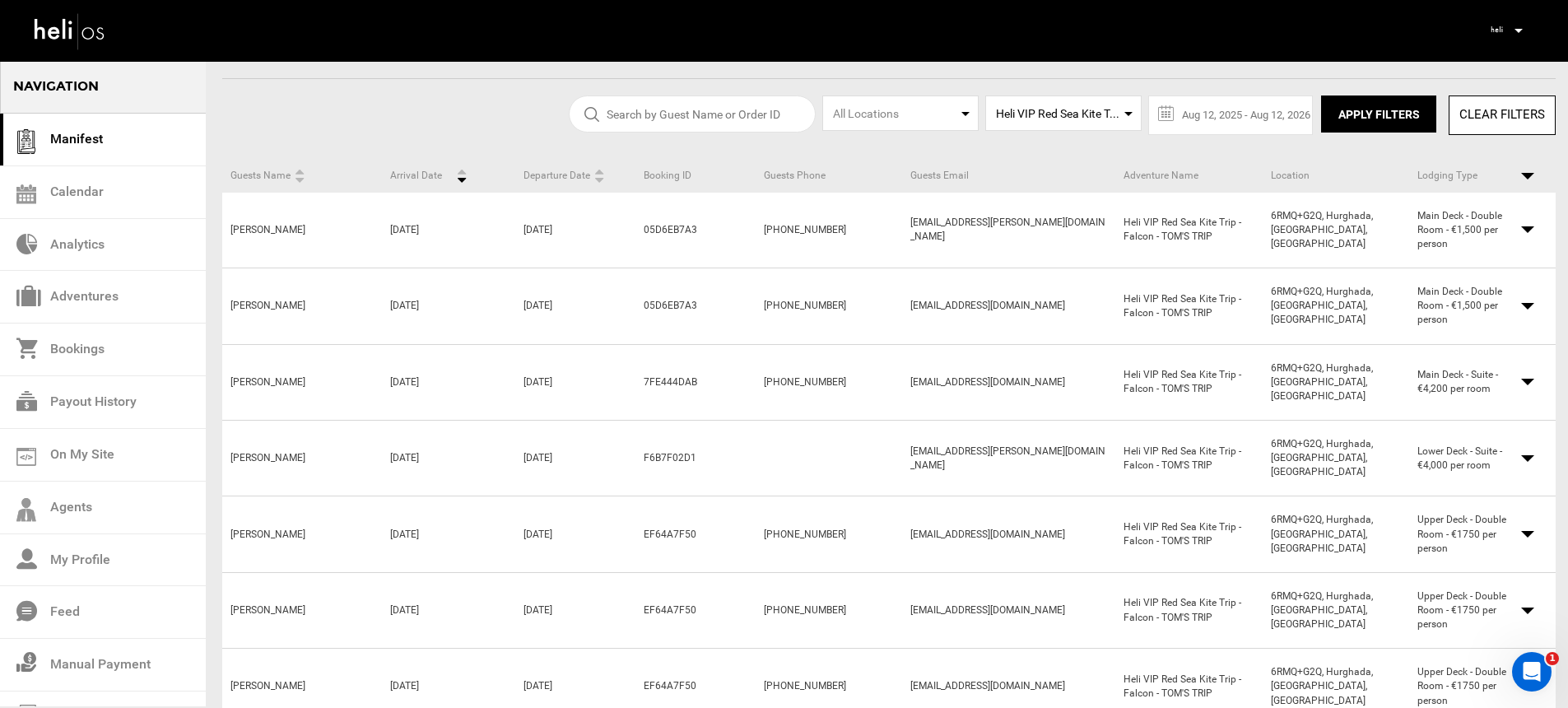
click at [1529, 228] on span at bounding box center [1528, 229] width 13 height 6
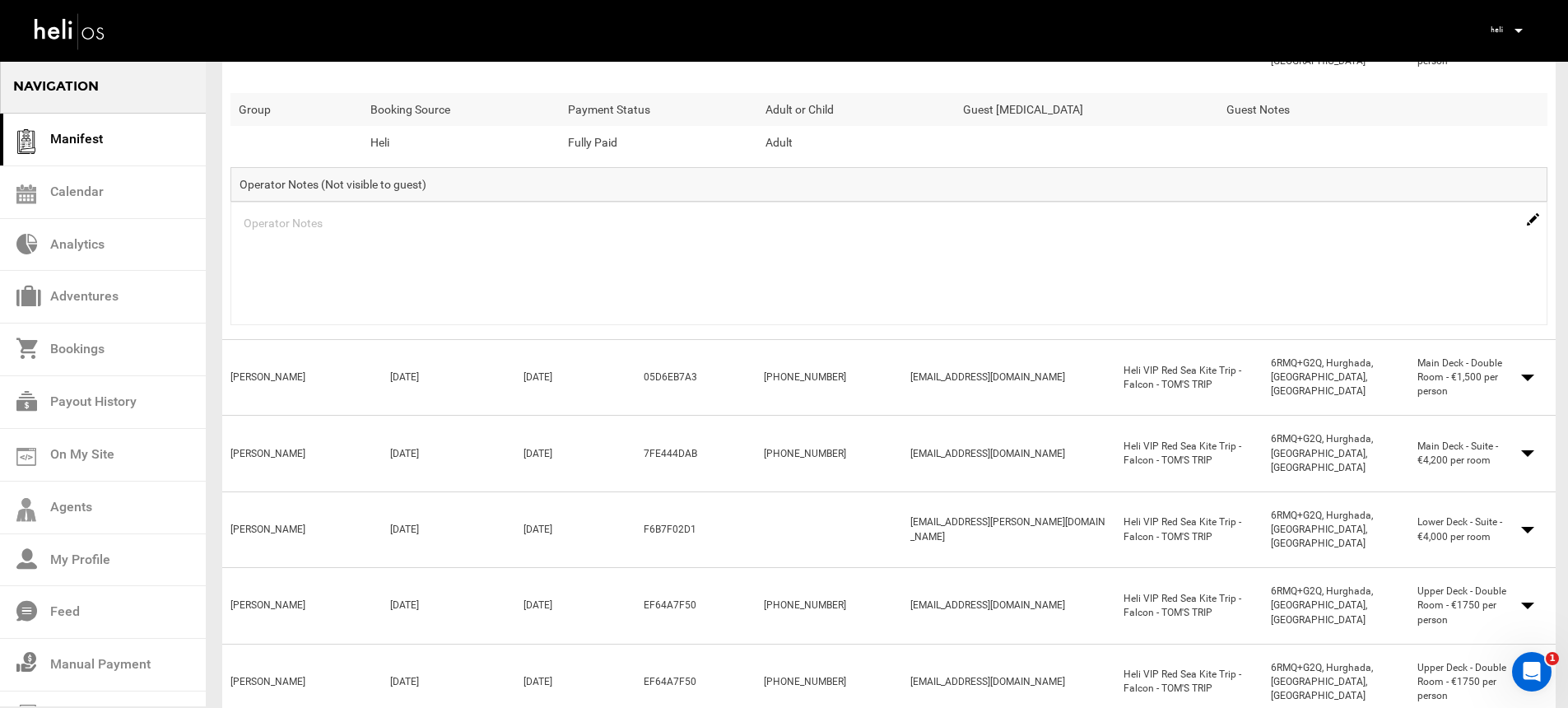
scroll to position [271, 0]
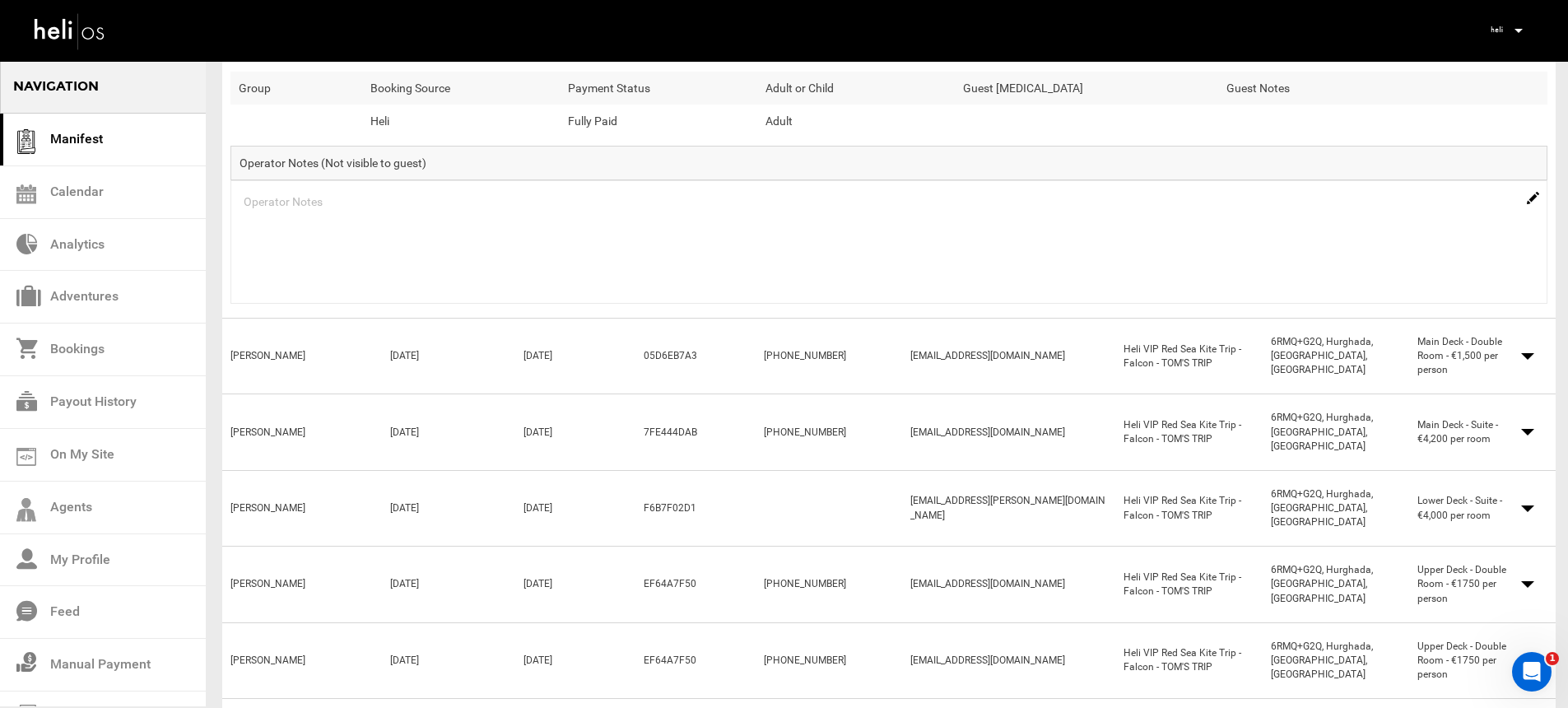
click at [1519, 356] on div "Lodging Type Main Deck - Double Room - €1,500 per person" at bounding box center [1475, 356] width 133 height 42
click at [1525, 355] on span at bounding box center [1528, 356] width 13 height 6
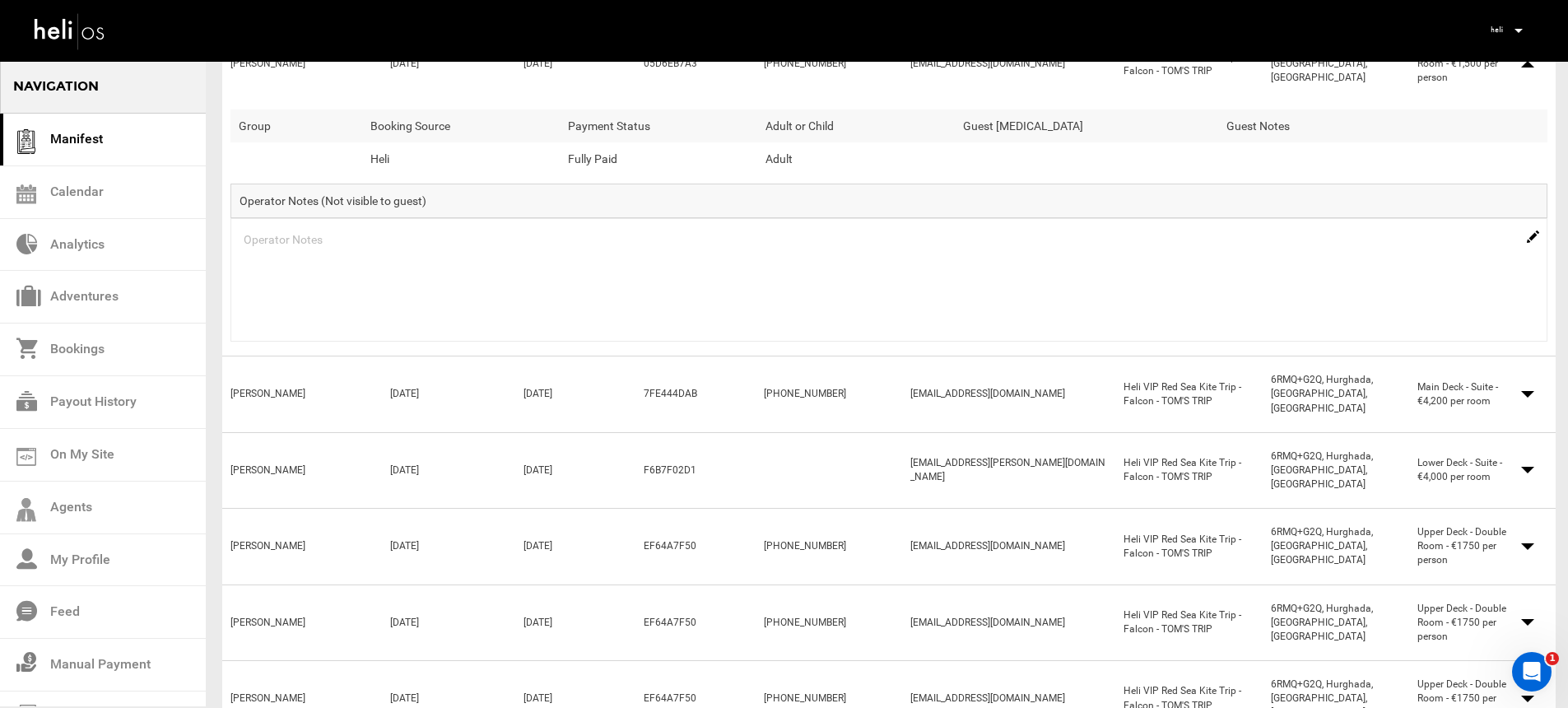
scroll to position [574, 0]
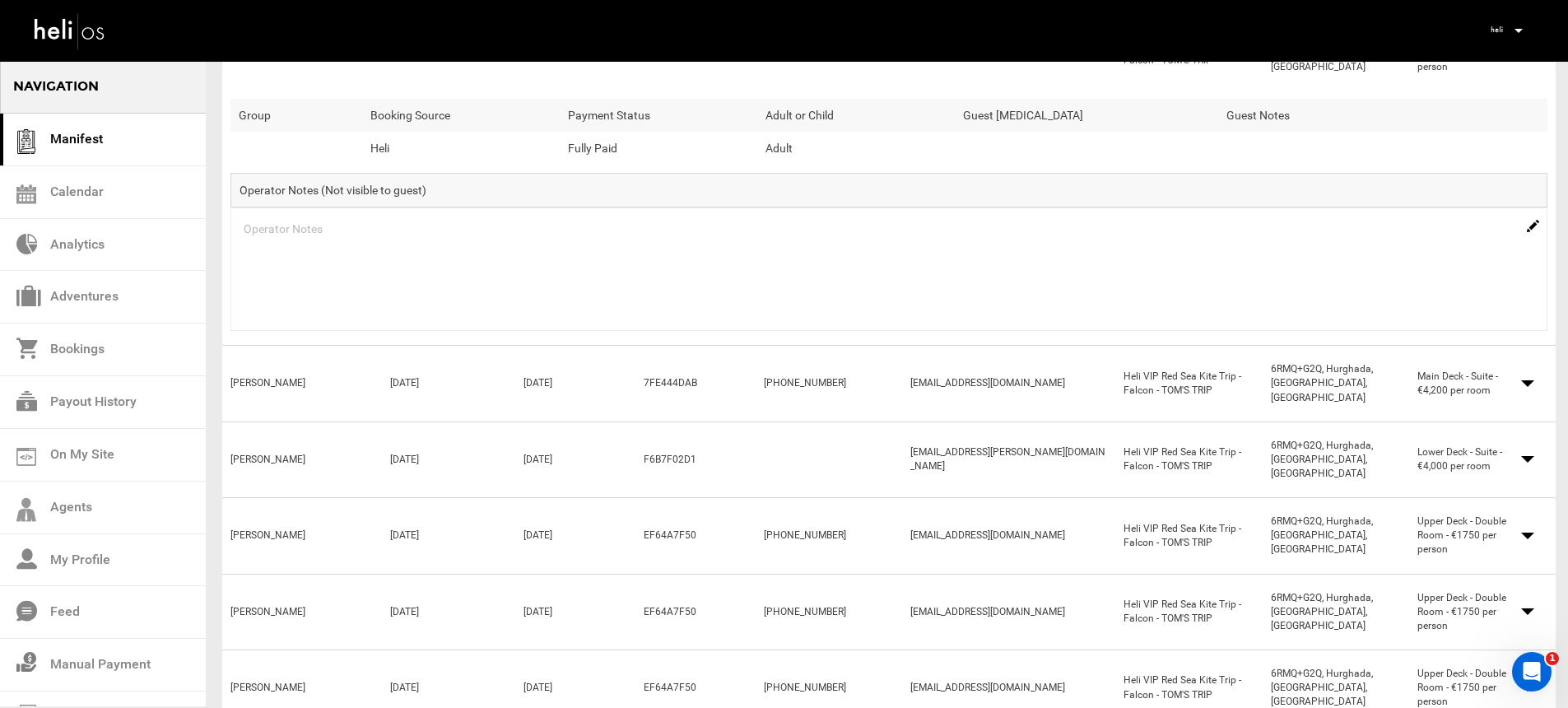
click at [1529, 381] on span at bounding box center [1528, 383] width 13 height 6
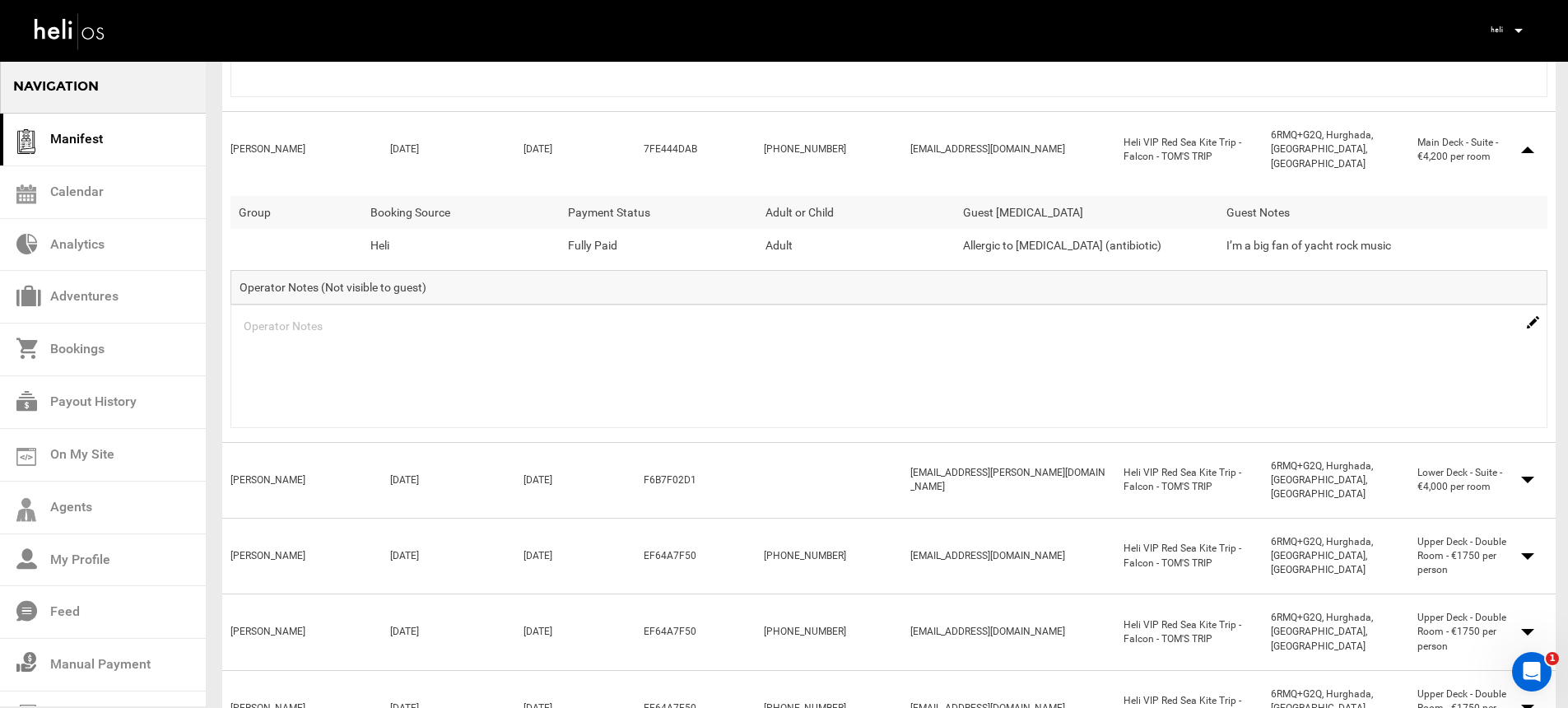
scroll to position [824, 0]
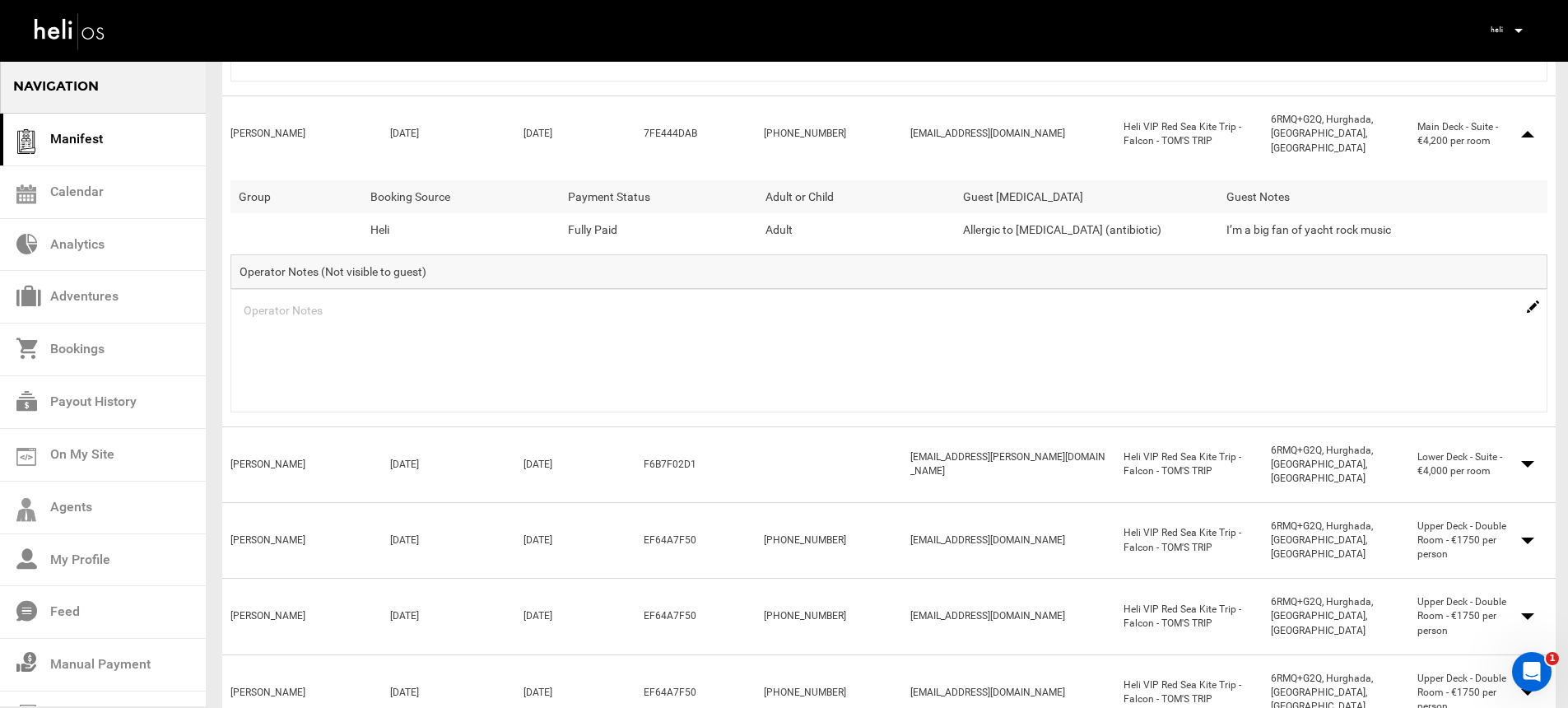
click at [1533, 460] on span at bounding box center [1528, 463] width 13 height 6
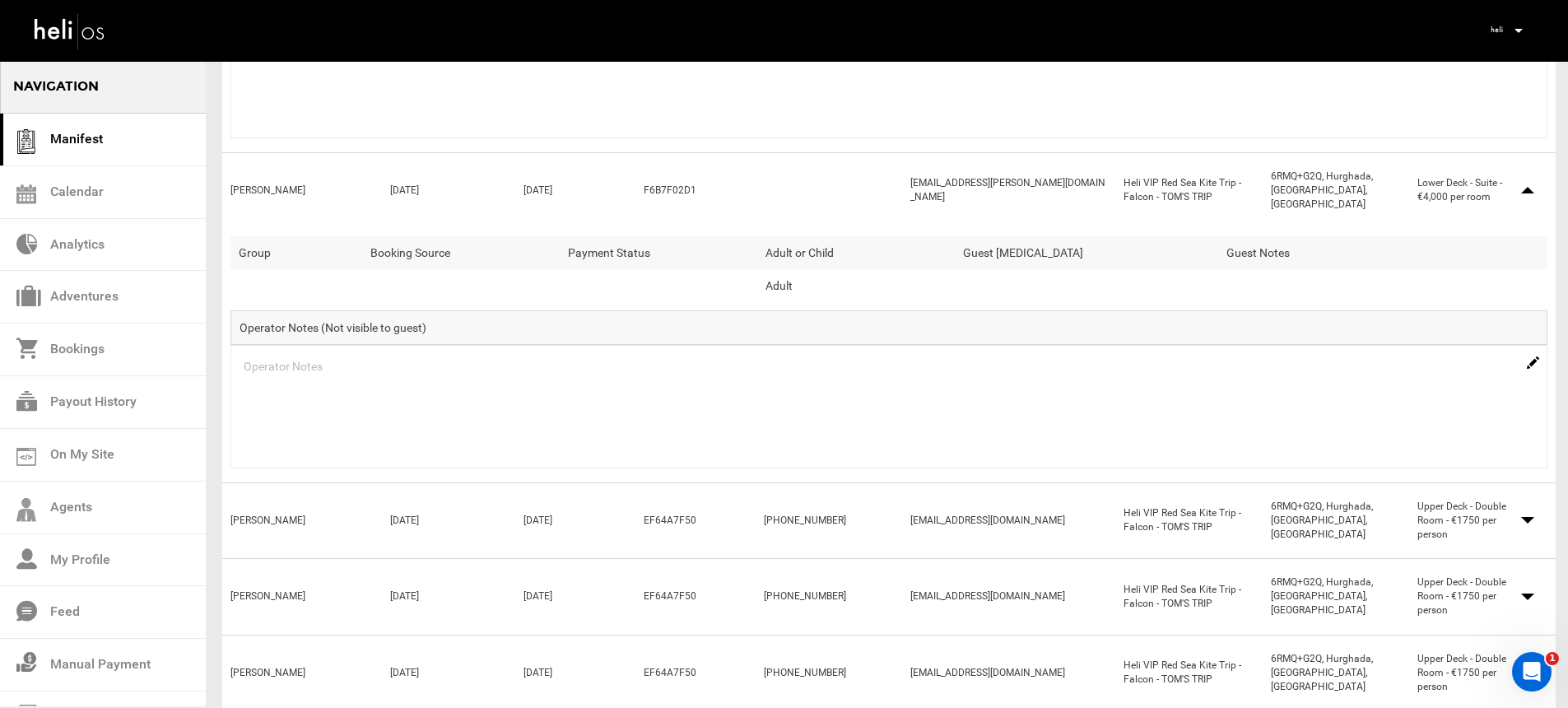
scroll to position [1119, 0]
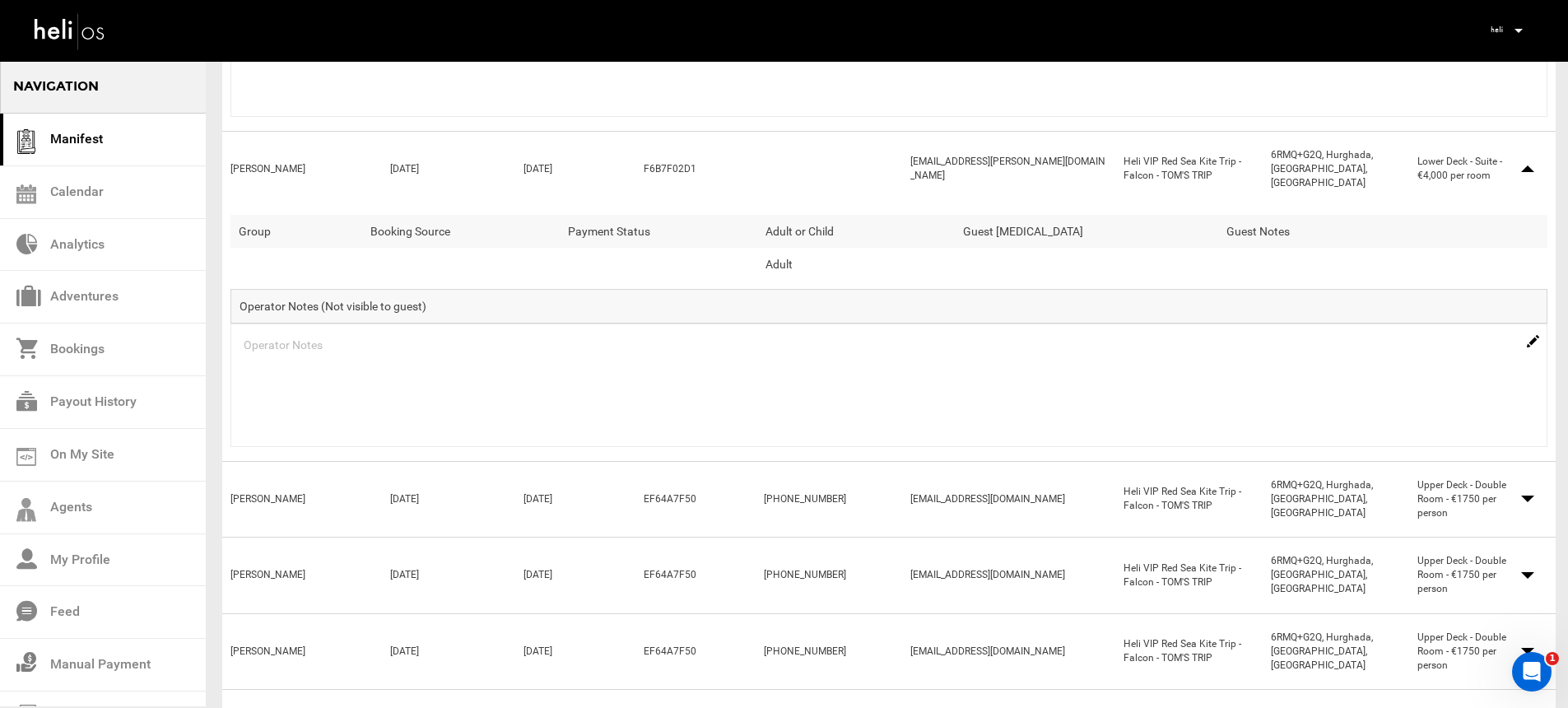
click at [1529, 495] on span at bounding box center [1528, 498] width 13 height 6
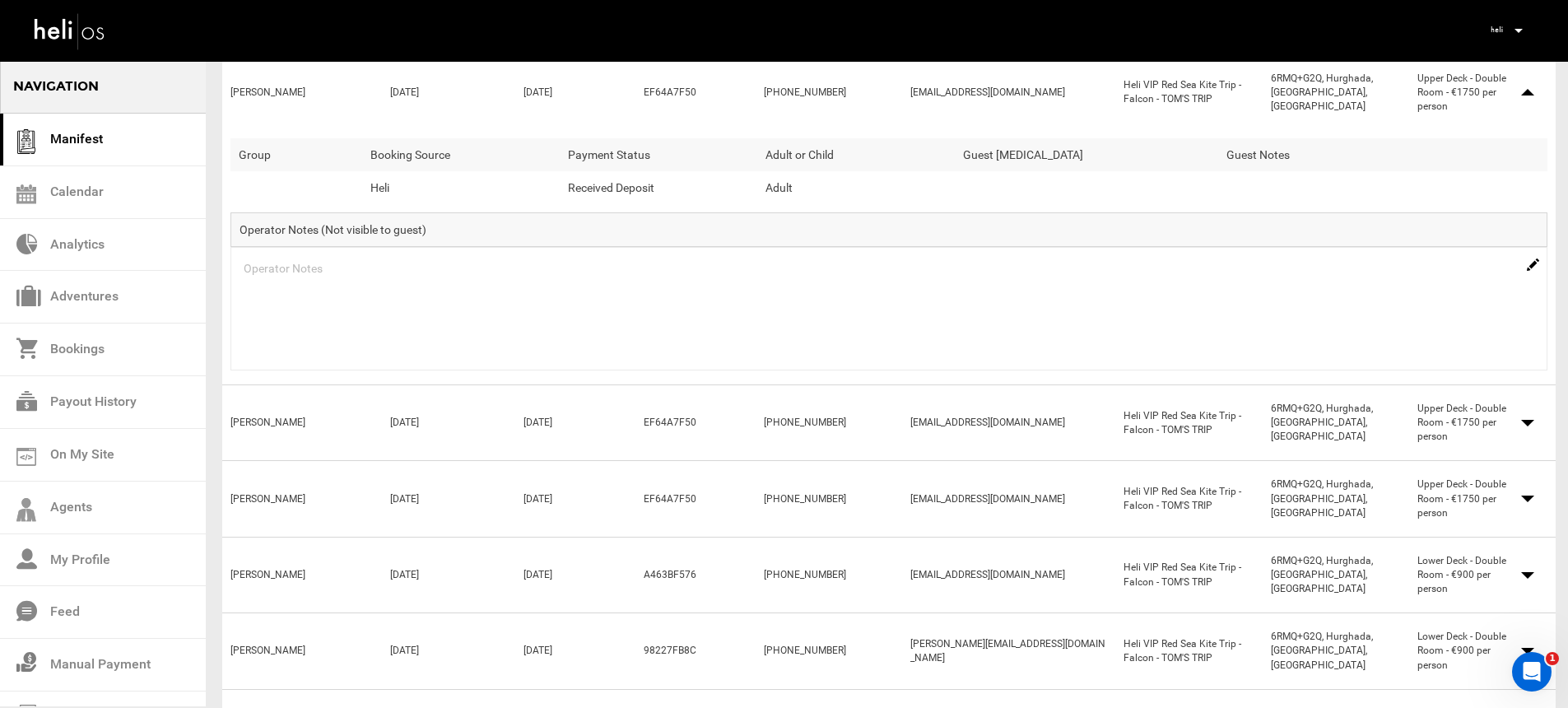
scroll to position [1663, 0]
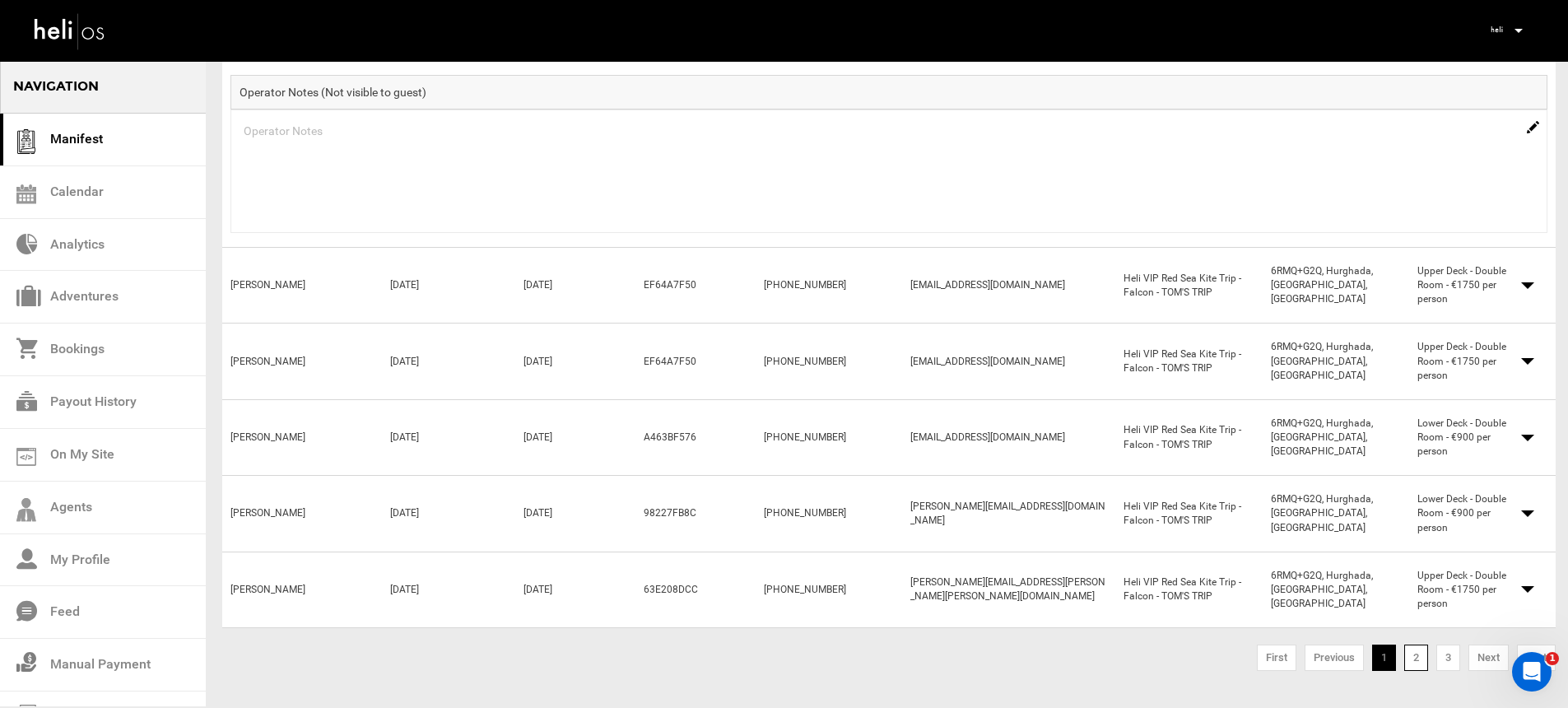
click at [1412, 645] on link "2" at bounding box center [1417, 658] width 24 height 27
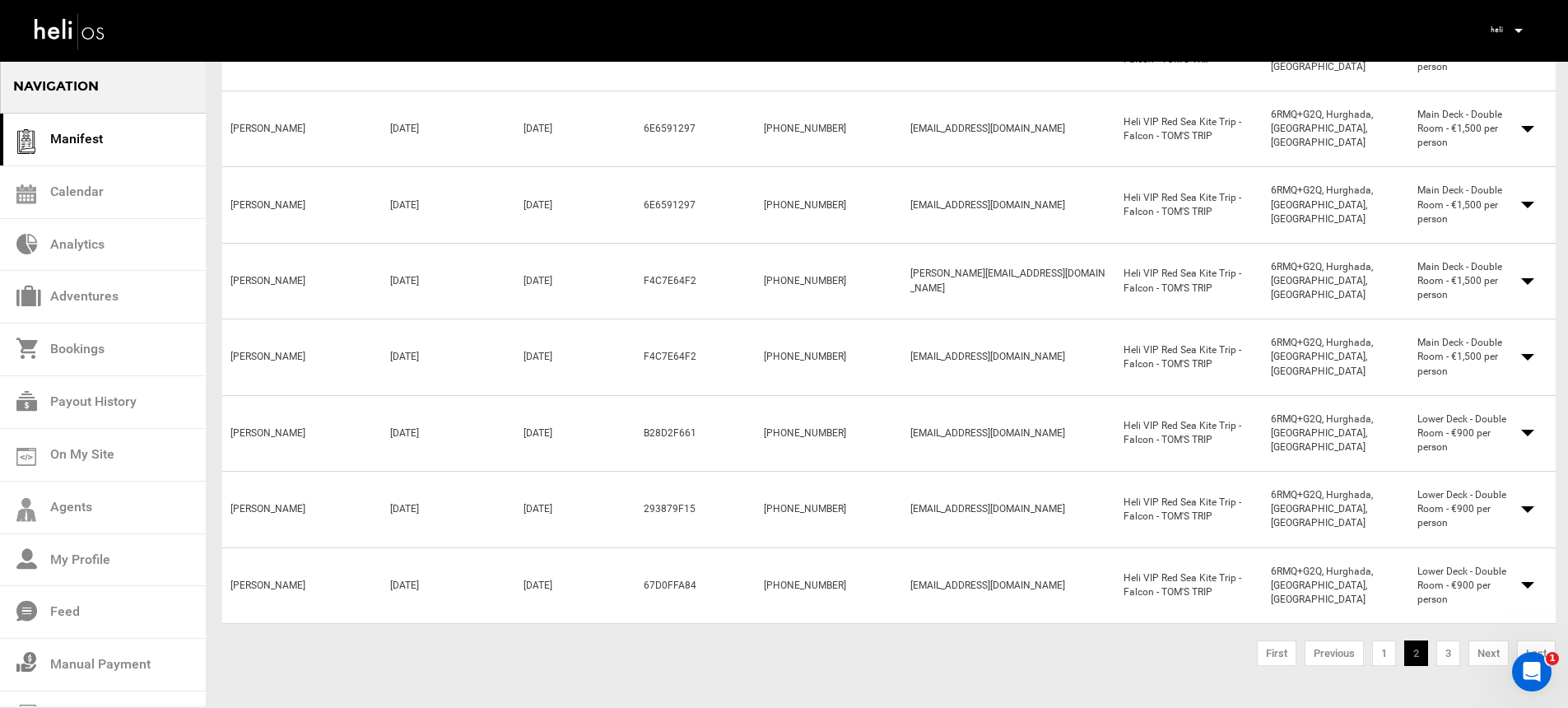
scroll to position [418, 0]
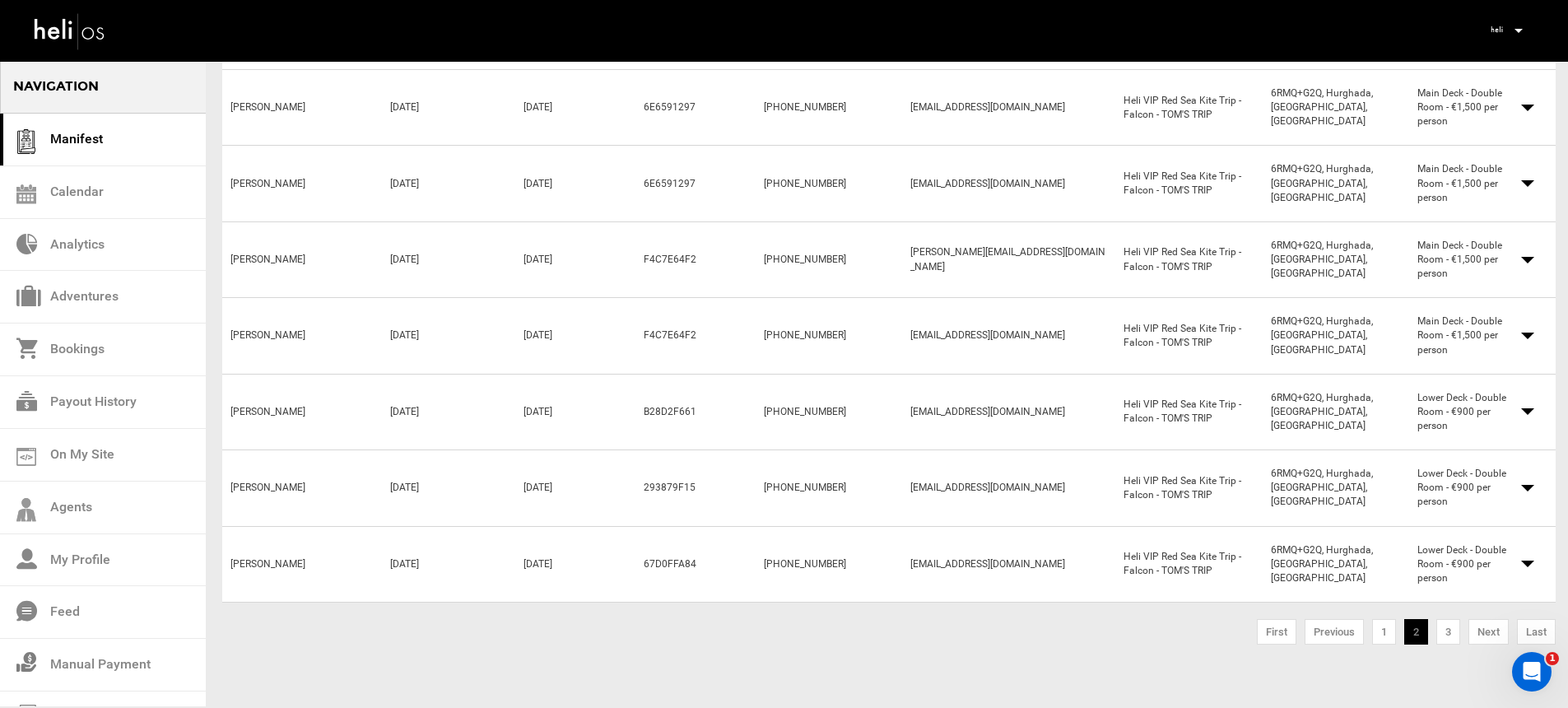
click at [1529, 564] on span at bounding box center [1528, 563] width 13 height 6
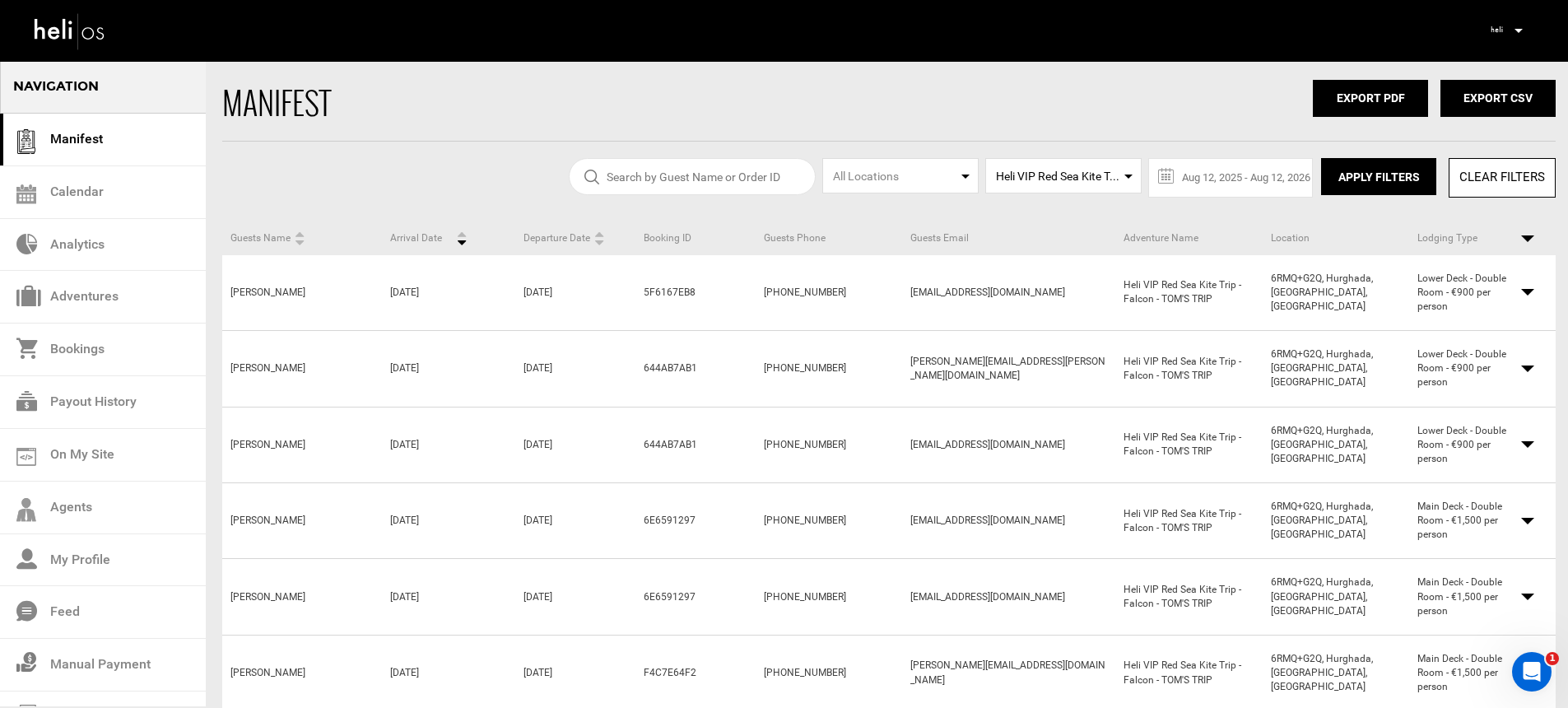
scroll to position [0, 0]
